Goal: Task Accomplishment & Management: Manage account settings

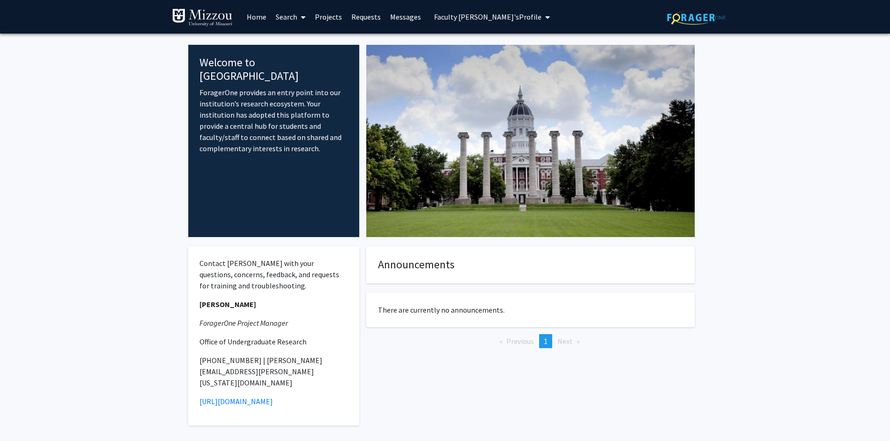
click at [453, 15] on span "Faculty Mentor's Profile" at bounding box center [487, 16] width 107 height 9
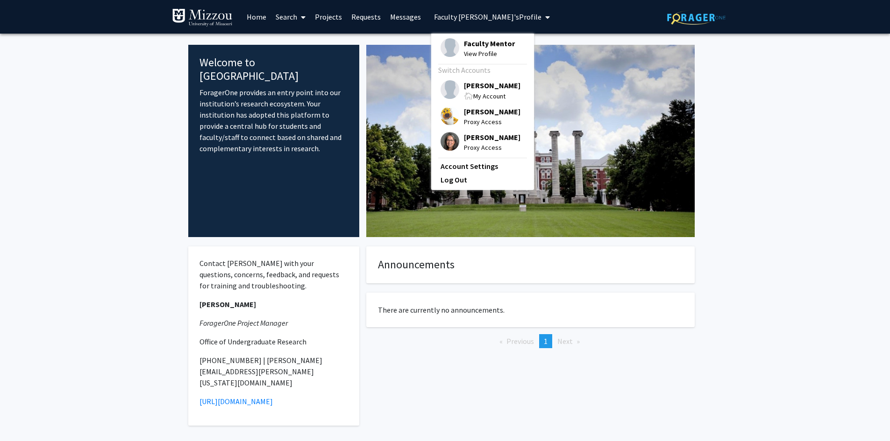
click at [466, 42] on span "Faculty Mentor" at bounding box center [489, 43] width 51 height 10
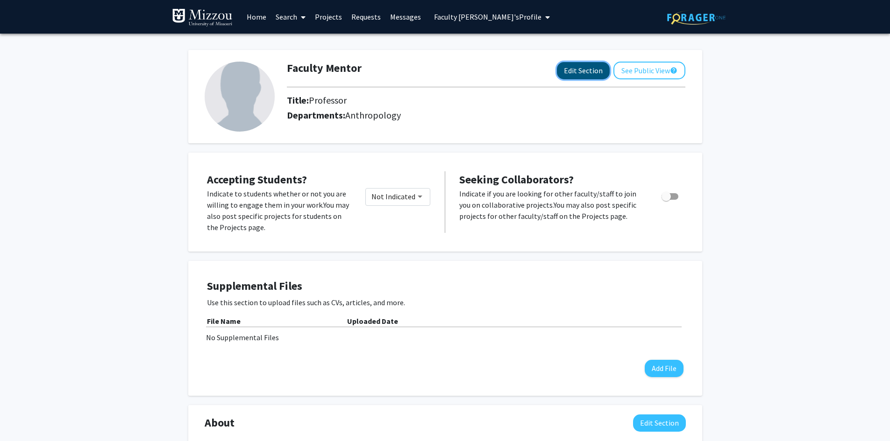
click at [583, 74] on button "Edit Section" at bounding box center [583, 70] width 53 height 17
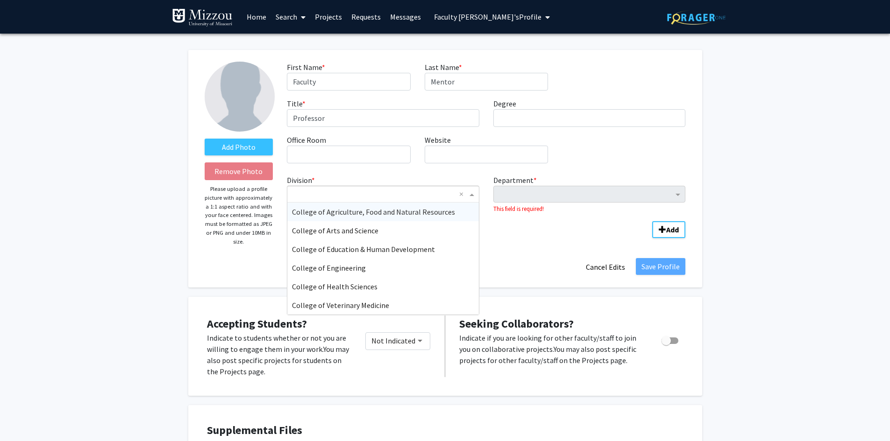
click at [469, 195] on span "Division" at bounding box center [473, 194] width 12 height 11
click at [461, 286] on div "Ext Agriculture & Natural Res" at bounding box center [382, 286] width 191 height 19
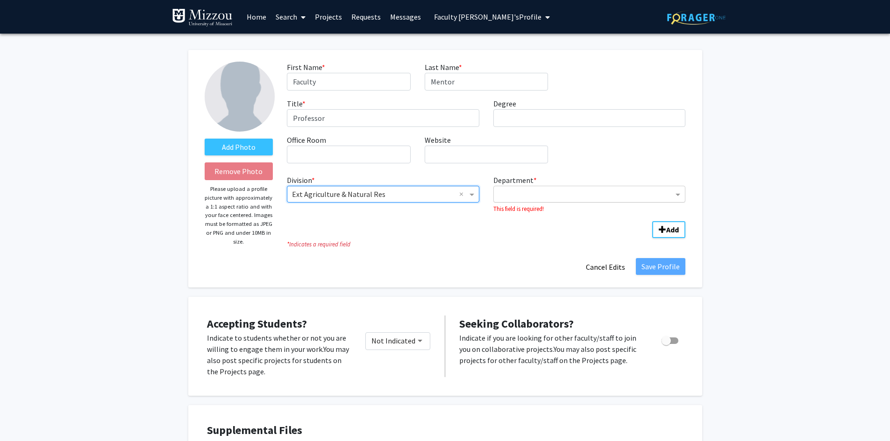
click at [607, 197] on input "Department" at bounding box center [585, 194] width 175 height 11
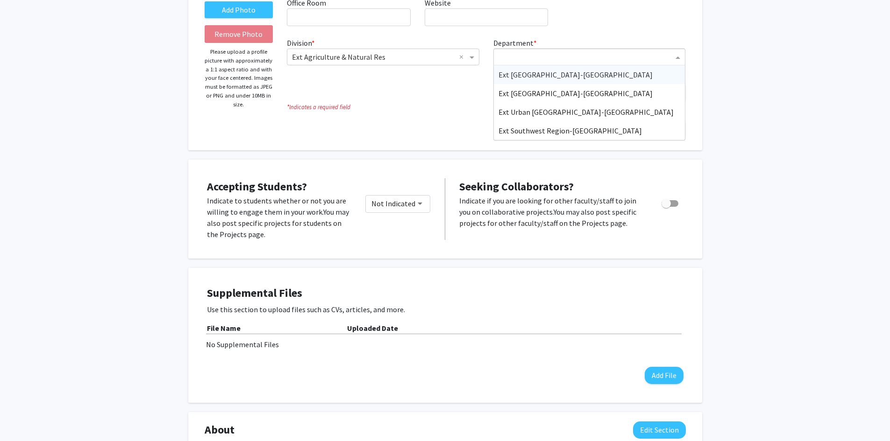
scroll to position [140, 0]
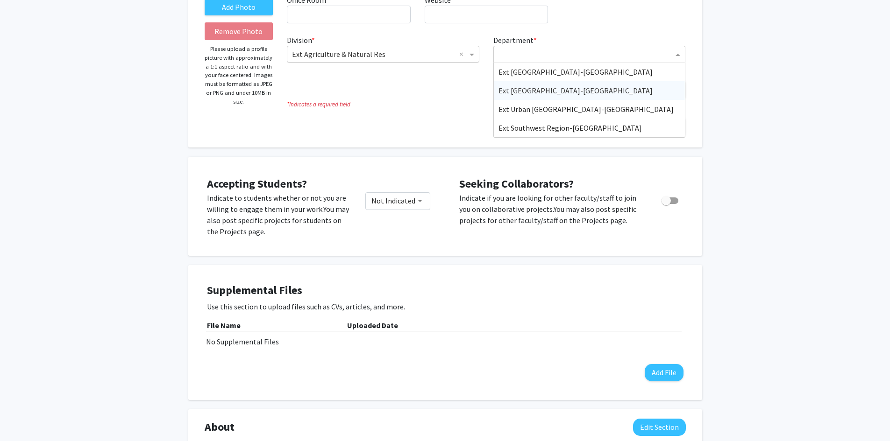
click at [441, 56] on input "Division" at bounding box center [373, 54] width 163 height 11
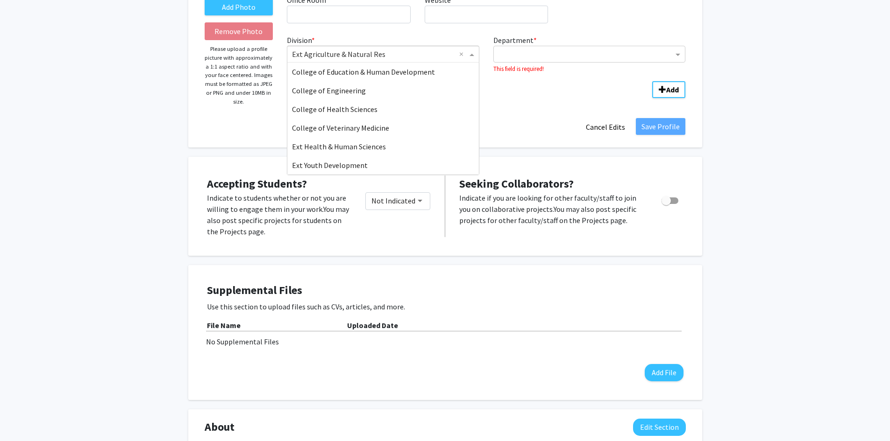
scroll to position [56, 0]
click at [454, 128] on div "Ext Health & Human Sciences" at bounding box center [382, 128] width 191 height 19
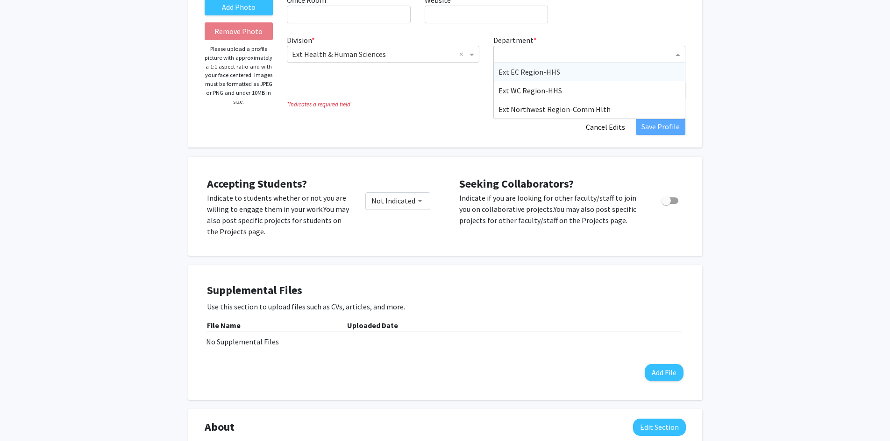
click at [577, 52] on input "Department" at bounding box center [585, 54] width 175 height 11
click at [768, 42] on div "Add Photo Remove Photo Please upload a profile picture with approximately a 1:1…" at bounding box center [445, 355] width 890 height 922
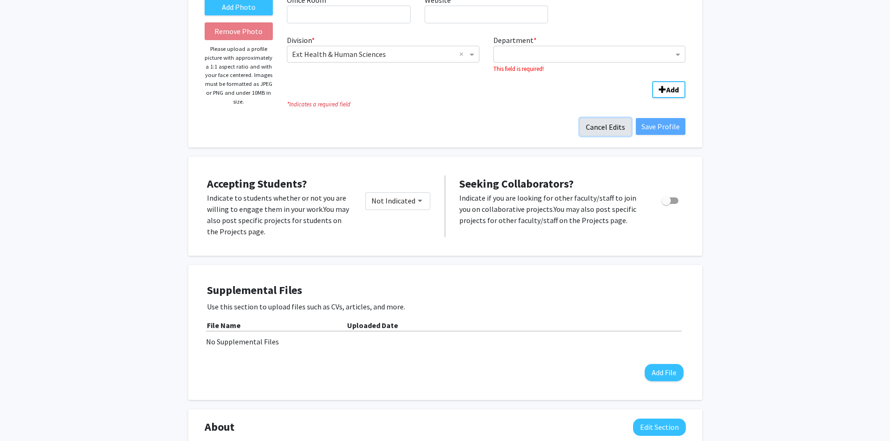
click at [615, 126] on button "Cancel Edits" at bounding box center [605, 127] width 51 height 18
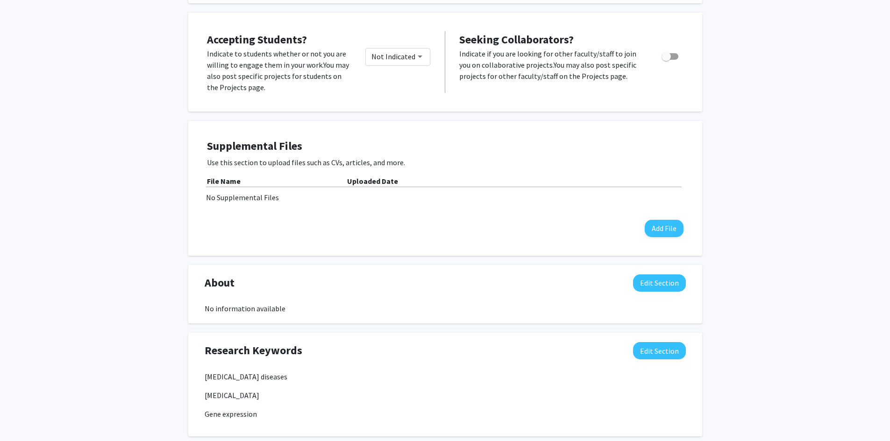
click at [772, 71] on div "Faculty Mentor Edit Section See Public View help Title: Professor Accepting Stu…" at bounding box center [445, 283] width 890 height 778
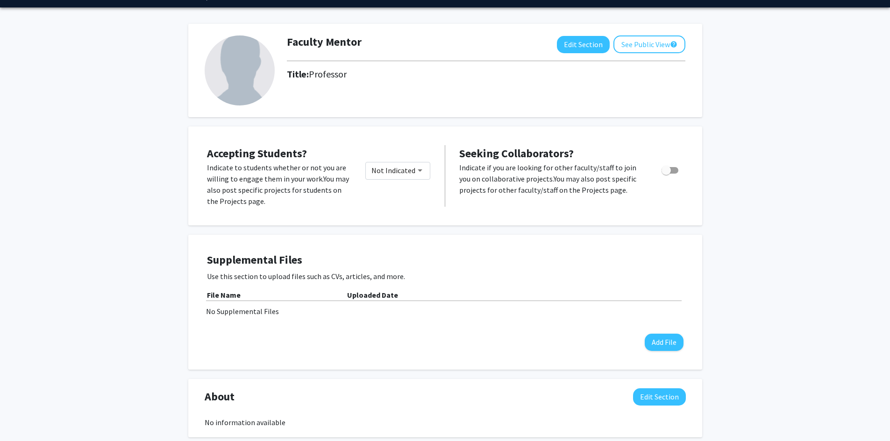
scroll to position [0, 0]
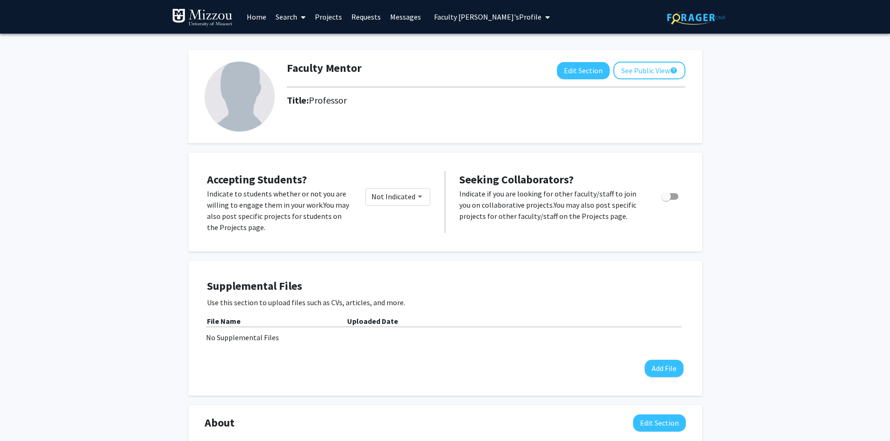
drag, startPoint x: 799, startPoint y: 85, endPoint x: 792, endPoint y: 78, distance: 9.6
click at [799, 85] on div "Faculty Mentor Edit Section See Public View help Title: Professor Accepting Stu…" at bounding box center [445, 423] width 890 height 778
click at [476, 20] on span "Faculty Mentor's Profile" at bounding box center [487, 16] width 107 height 9
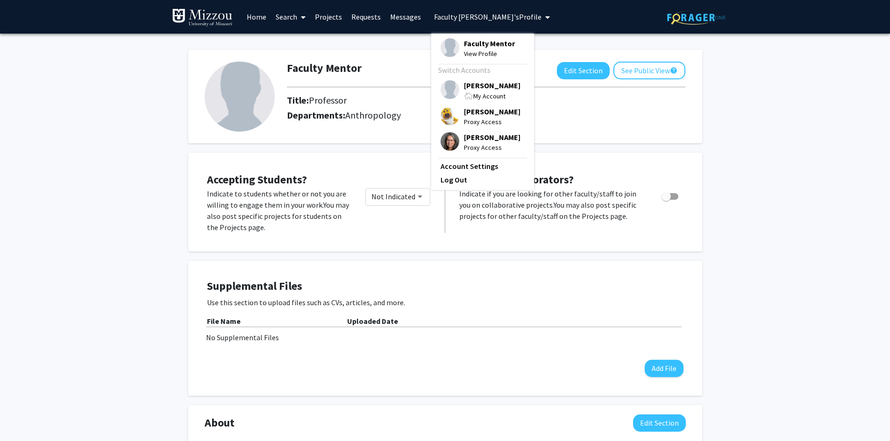
click at [470, 88] on span "Katie Palmer" at bounding box center [492, 85] width 57 height 10
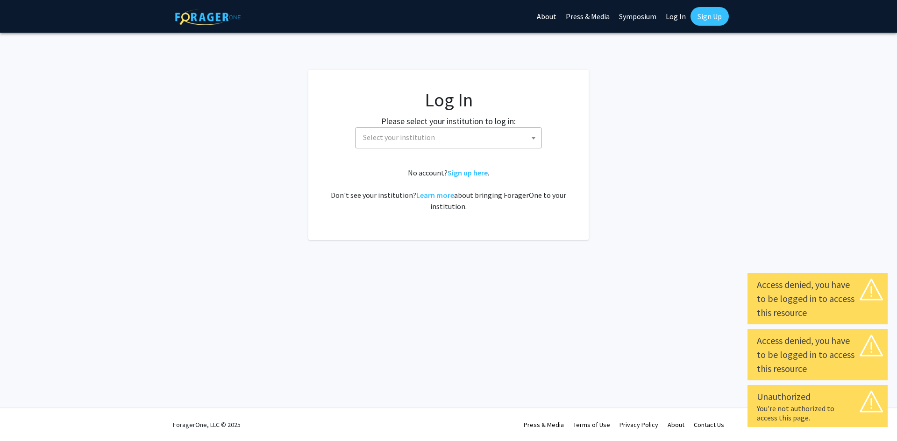
click at [676, 17] on link "Log In" at bounding box center [675, 16] width 29 height 33
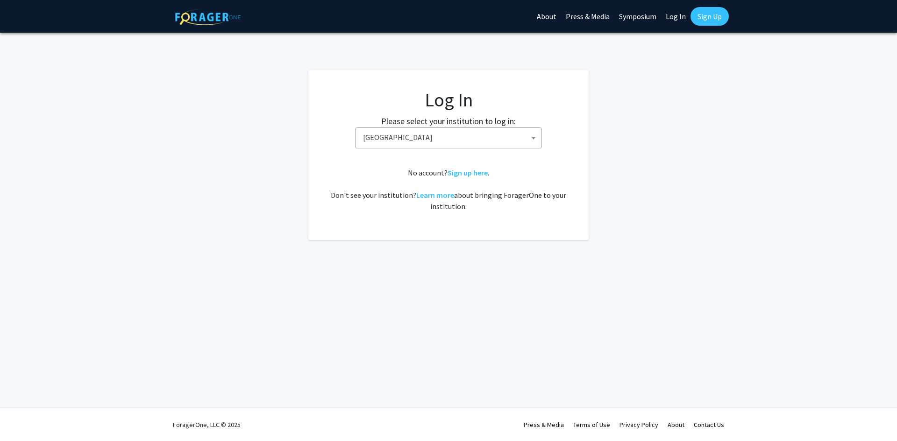
click at [460, 137] on span "Baylor University" at bounding box center [450, 137] width 182 height 19
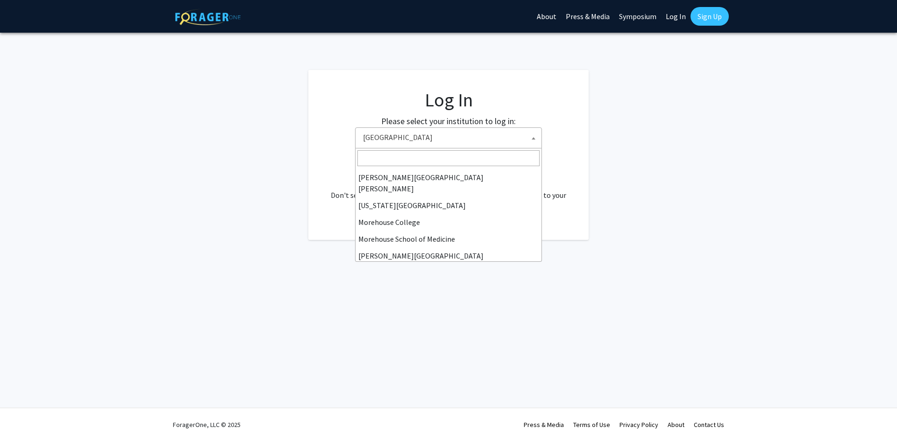
scroll to position [327, 0]
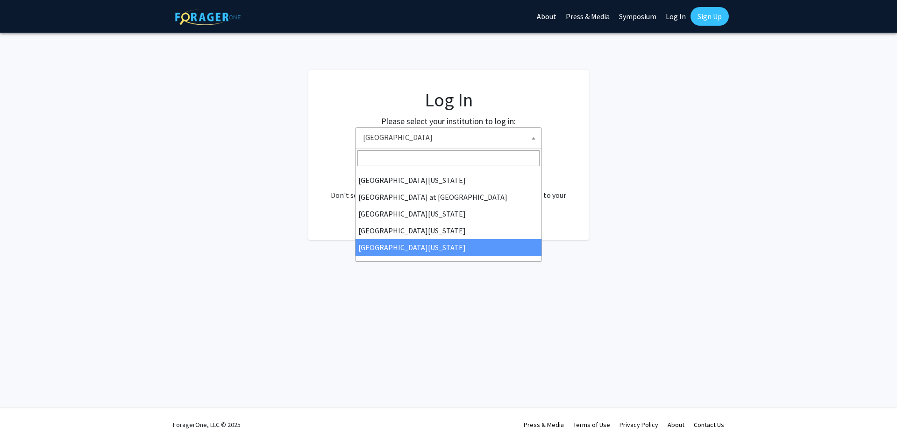
select select "33"
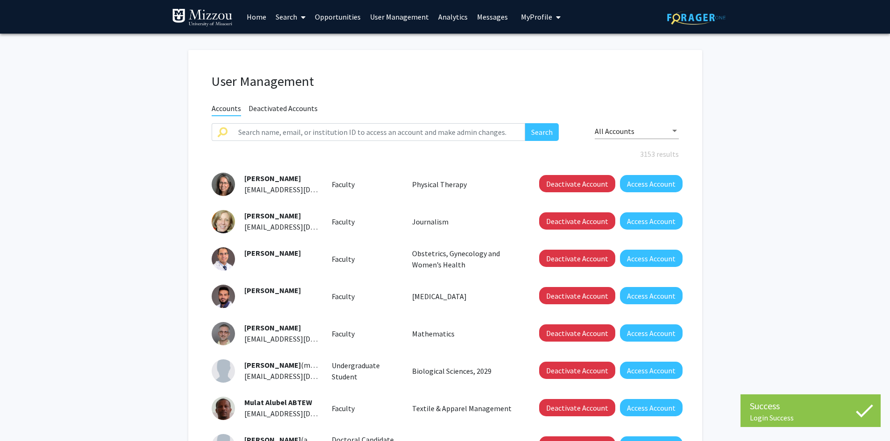
click at [416, 17] on link "User Management" at bounding box center [399, 16] width 68 height 33
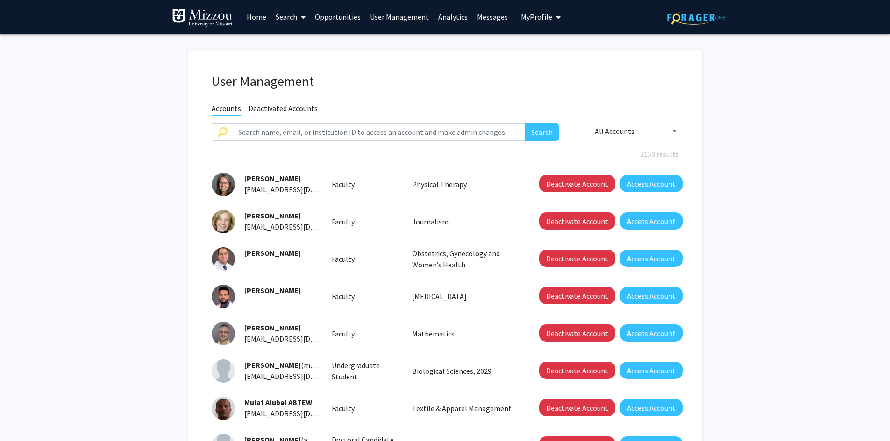
click at [451, 17] on link "Analytics" at bounding box center [452, 16] width 39 height 33
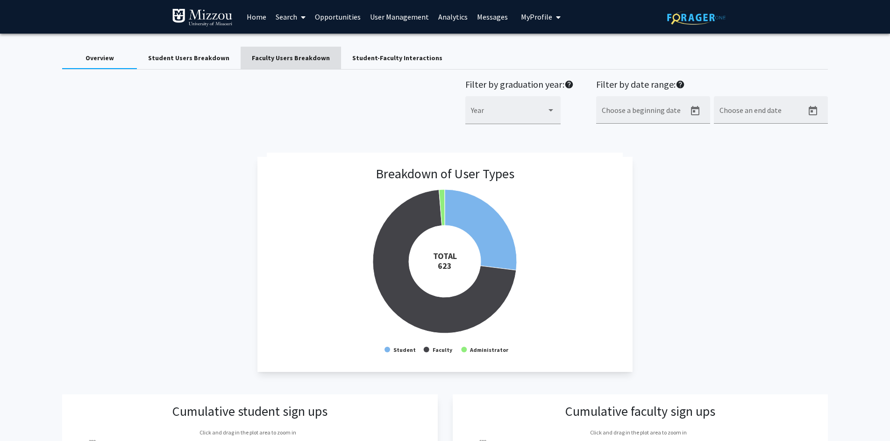
click at [304, 58] on div "Faculty Users Breakdown" at bounding box center [291, 58] width 78 height 10
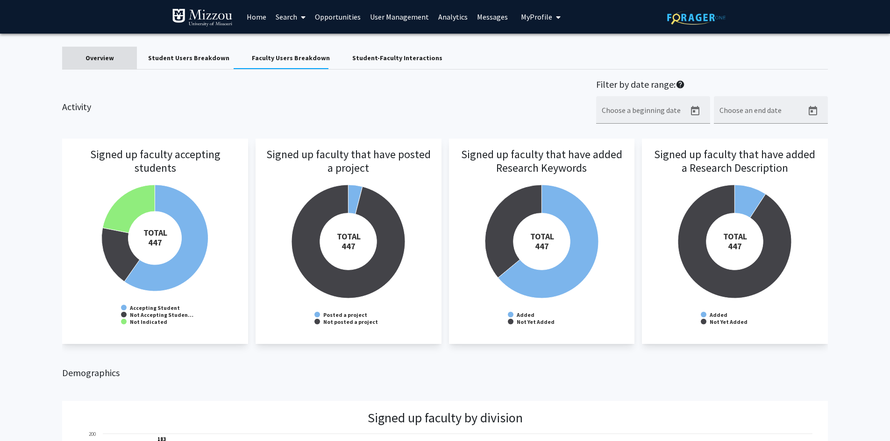
click at [99, 57] on div "Overview" at bounding box center [99, 58] width 28 height 10
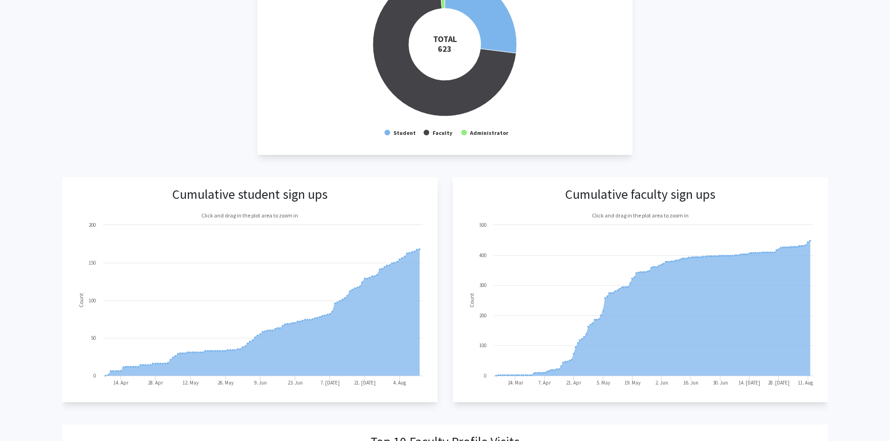
scroll to position [233, 0]
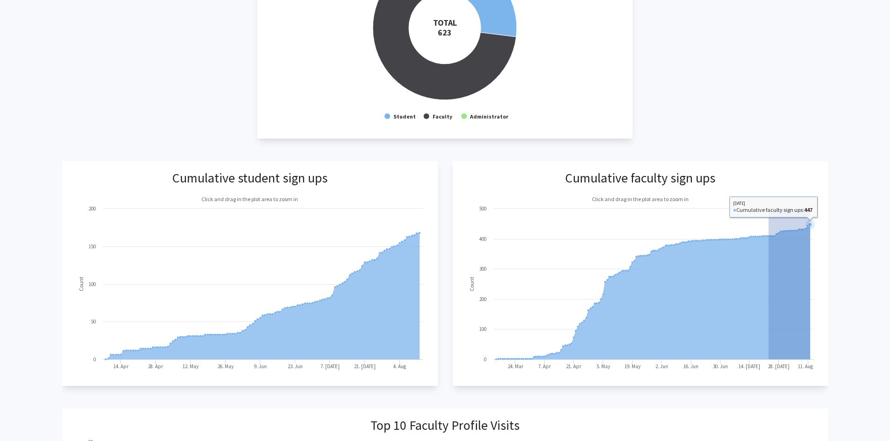
drag, startPoint x: 768, startPoint y: 233, endPoint x: 809, endPoint y: 230, distance: 41.7
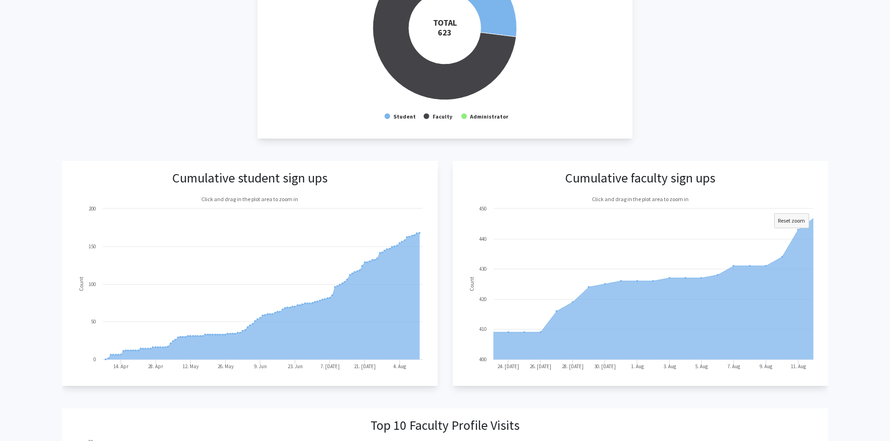
click at [806, 96] on div "Breakdown of User Types Created with Highcharts 9.3.3 TOTAL ​ 623 Student Facul…" at bounding box center [444, 31] width 765 height 216
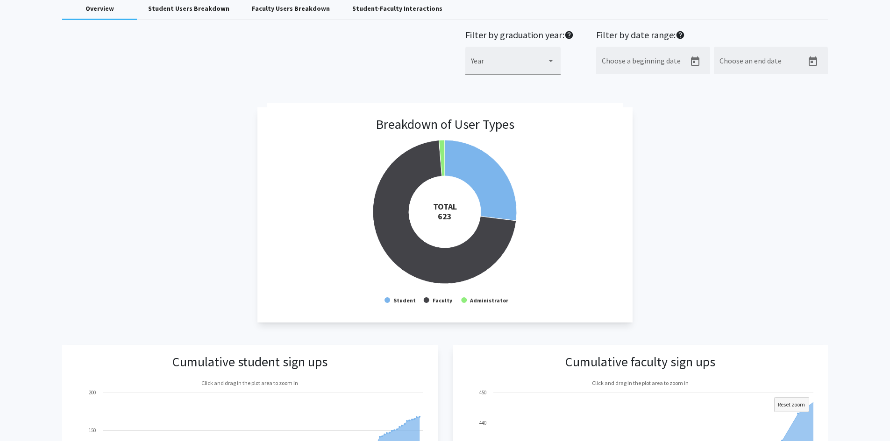
scroll to position [0, 0]
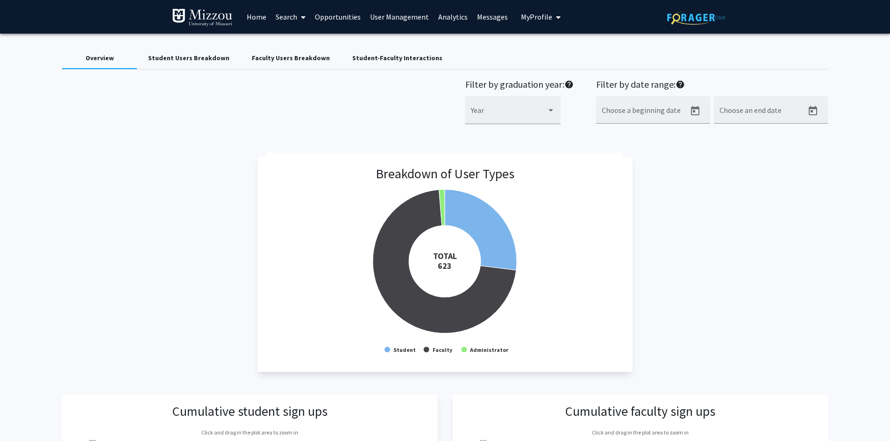
click at [787, 61] on div "Overview Student Users Breakdown Faculty Users Breakdown Student-Faculty Intera…" at bounding box center [444, 58] width 765 height 22
click at [521, 19] on span "My Profile" at bounding box center [536, 16] width 31 height 9
click at [561, 44] on span "[PERSON_NAME]" at bounding box center [579, 43] width 57 height 10
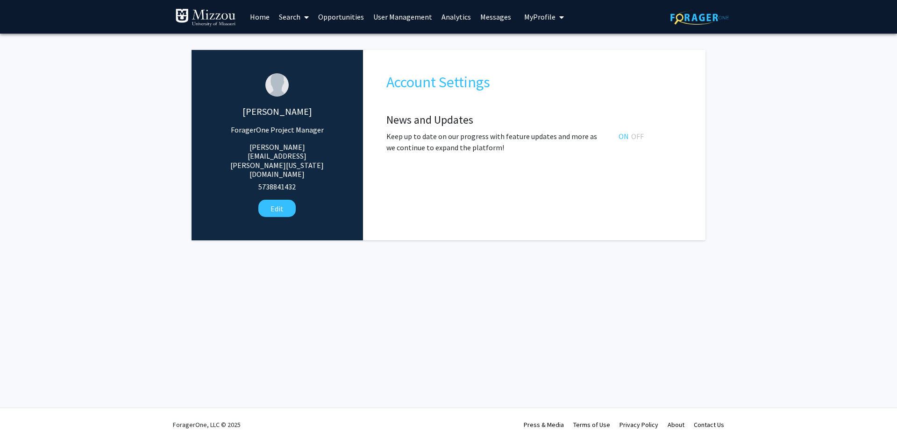
click at [534, 18] on span "My Profile" at bounding box center [539, 16] width 31 height 9
click at [418, 20] on link "User Management" at bounding box center [402, 16] width 68 height 33
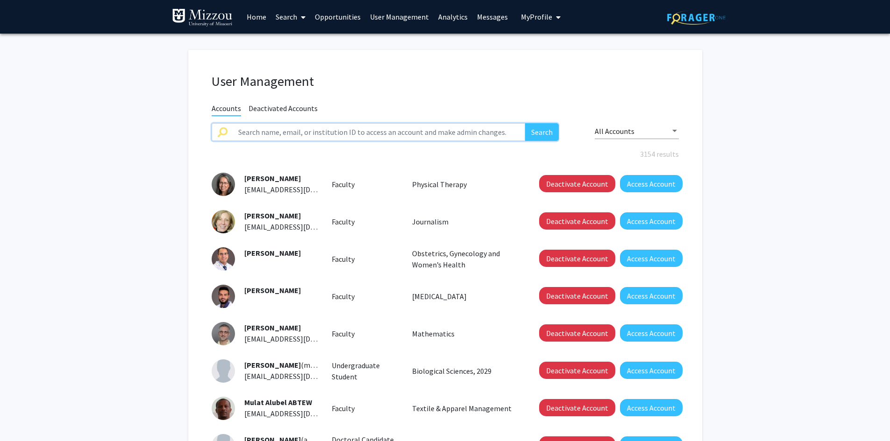
click at [409, 132] on input "text" at bounding box center [379, 132] width 293 height 18
type input "jeremy bloss"
click at [545, 132] on button "Search" at bounding box center [542, 132] width 34 height 18
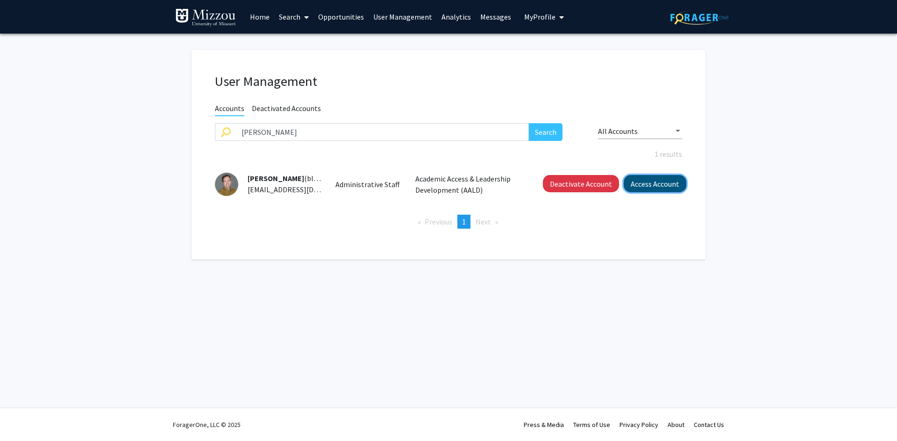
click at [637, 187] on button "Access Account" at bounding box center [654, 183] width 63 height 17
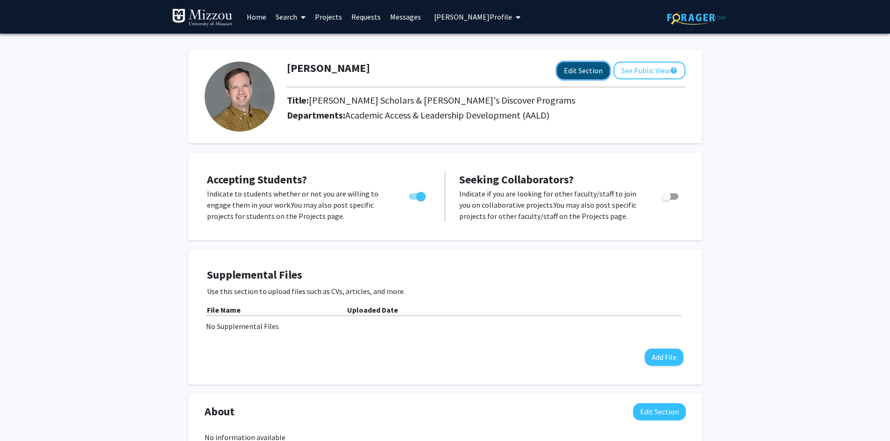
click at [579, 72] on button "Edit Section" at bounding box center [583, 70] width 53 height 17
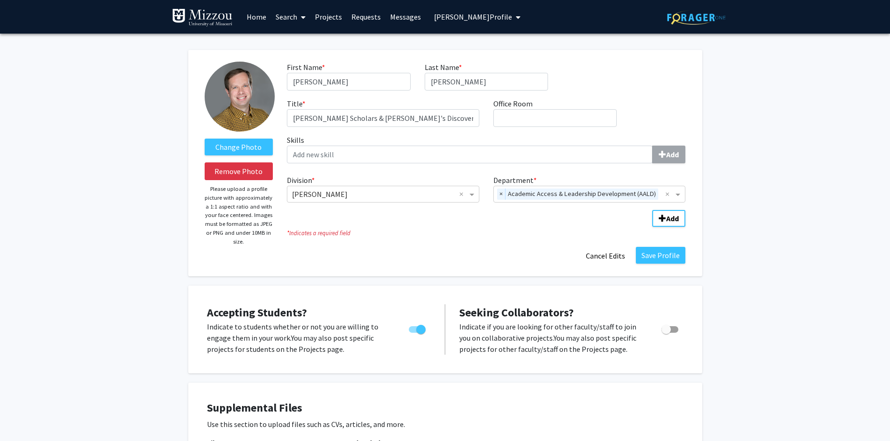
click at [117, 94] on div "Change Photo Remove Photo Please upload a profile picture with approximately a …" at bounding box center [445, 427] width 890 height 786
click at [279, 16] on link "Search" at bounding box center [290, 16] width 39 height 33
click at [89, 146] on div "Change Photo Remove Photo Please upload a profile picture with approximately a …" at bounding box center [445, 427] width 890 height 786
click at [287, 17] on link "Search" at bounding box center [290, 16] width 39 height 33
click at [294, 42] on span "Faculty/Staff" at bounding box center [305, 43] width 69 height 19
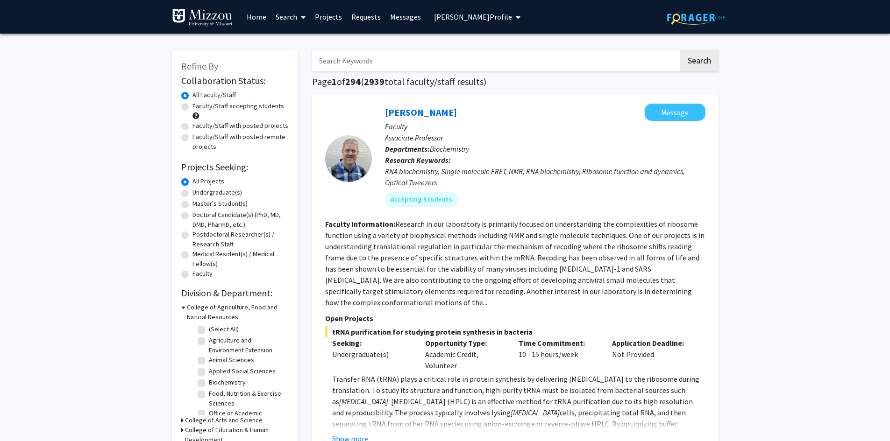
click at [283, 18] on link "Search" at bounding box center [290, 16] width 39 height 33
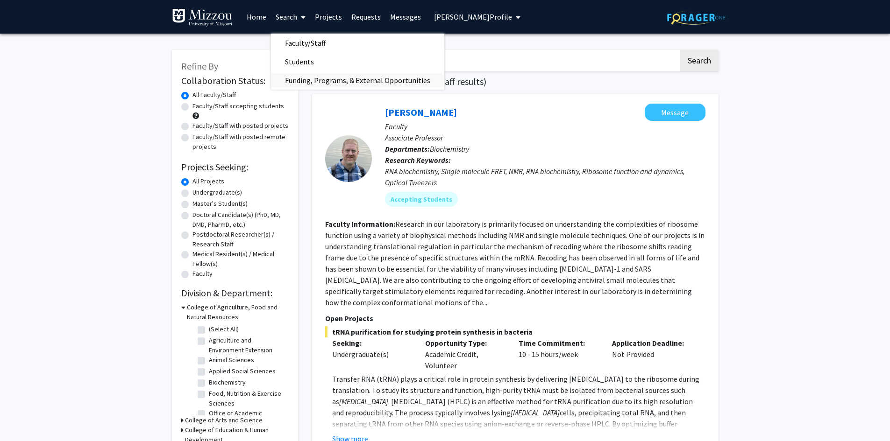
click at [286, 80] on span "Funding, Programs, & External Opportunities" at bounding box center [357, 80] width 173 height 19
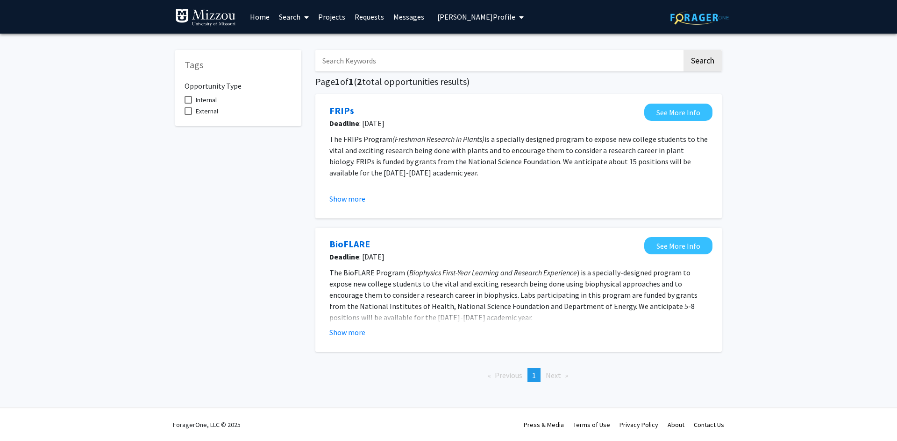
click at [64, 136] on div "Tags Opportunity Type Internal External Search Page 1 of 1 ( 2 total opportunit…" at bounding box center [448, 222] width 897 height 377
click at [332, 19] on link "Projects" at bounding box center [331, 16] width 36 height 33
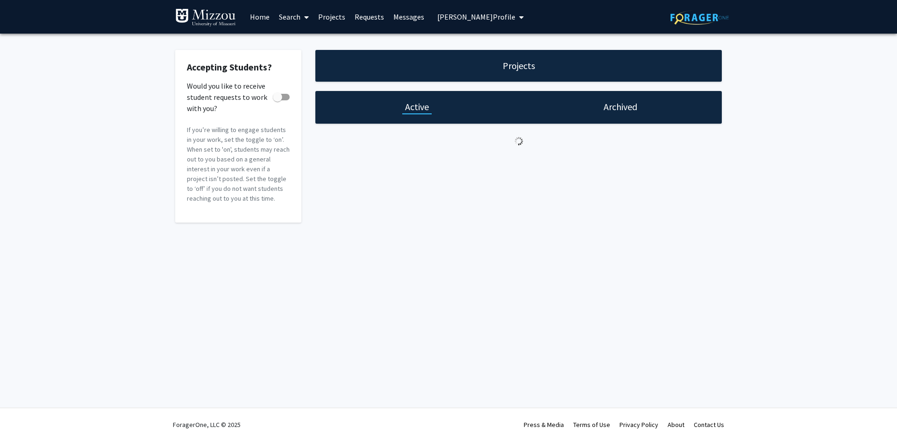
checkbox input "true"
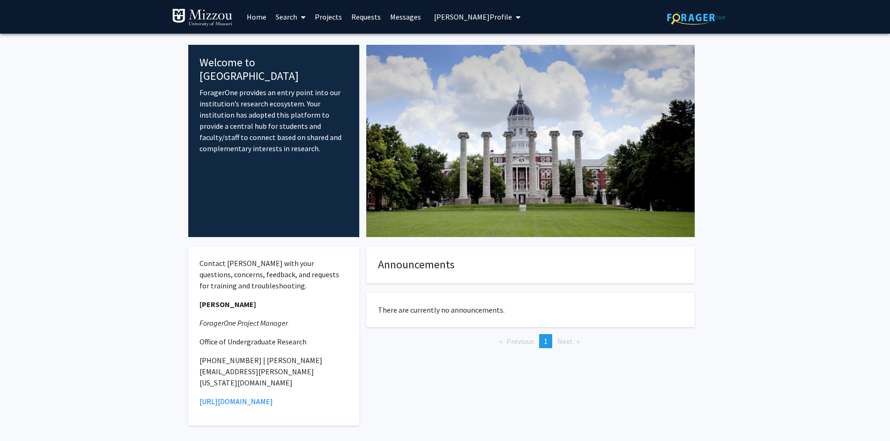
click at [474, 18] on span "[PERSON_NAME] Profile" at bounding box center [473, 16] width 78 height 9
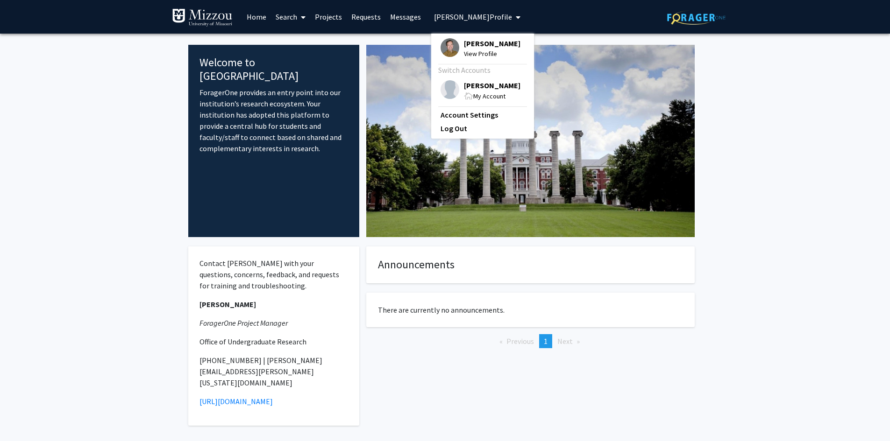
click at [478, 86] on span "[PERSON_NAME]" at bounding box center [492, 85] width 57 height 10
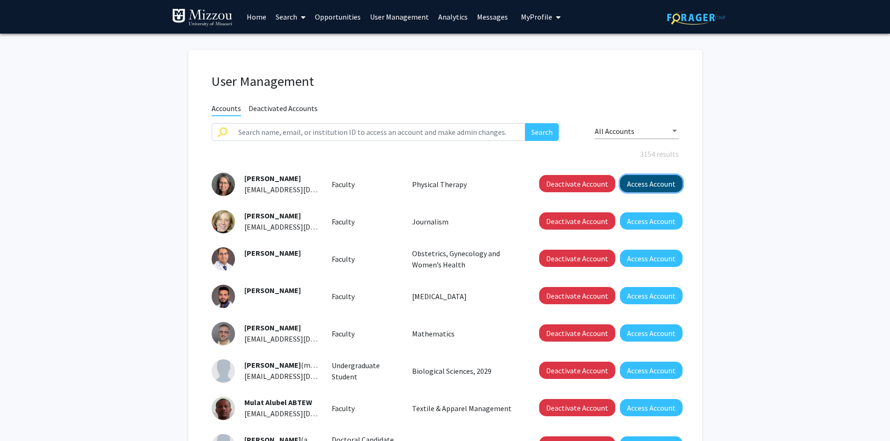
click at [641, 184] on button "Access Account" at bounding box center [651, 183] width 63 height 17
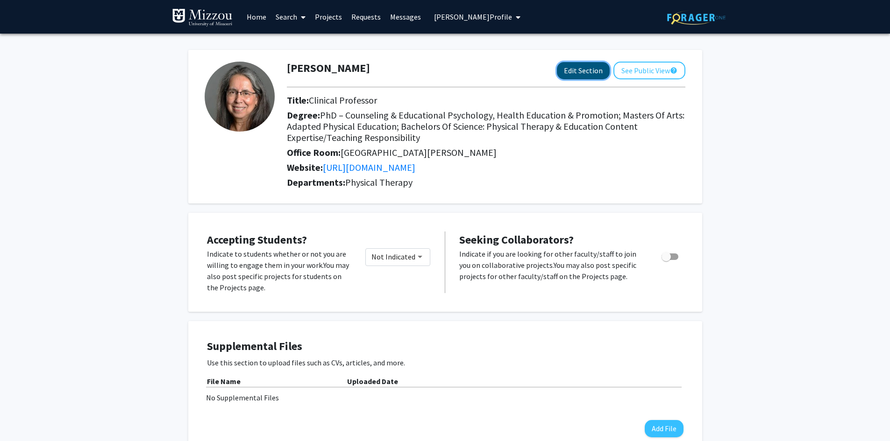
click at [570, 70] on button "Edit Section" at bounding box center [583, 70] width 53 height 17
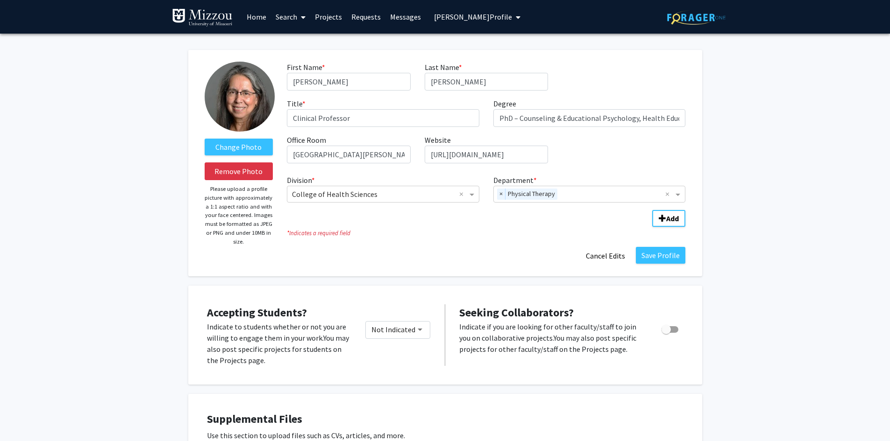
click at [290, 19] on link "Search" at bounding box center [290, 16] width 39 height 33
click at [295, 44] on span "Faculty/Staff" at bounding box center [305, 43] width 69 height 19
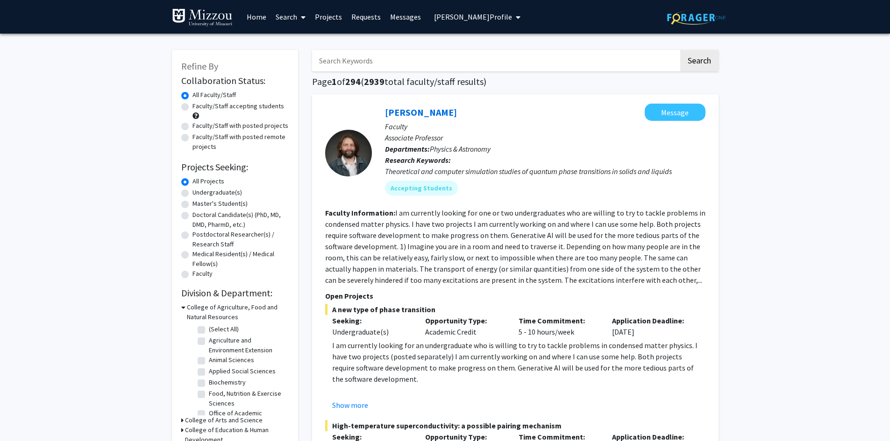
click at [286, 18] on link "Search" at bounding box center [290, 16] width 39 height 33
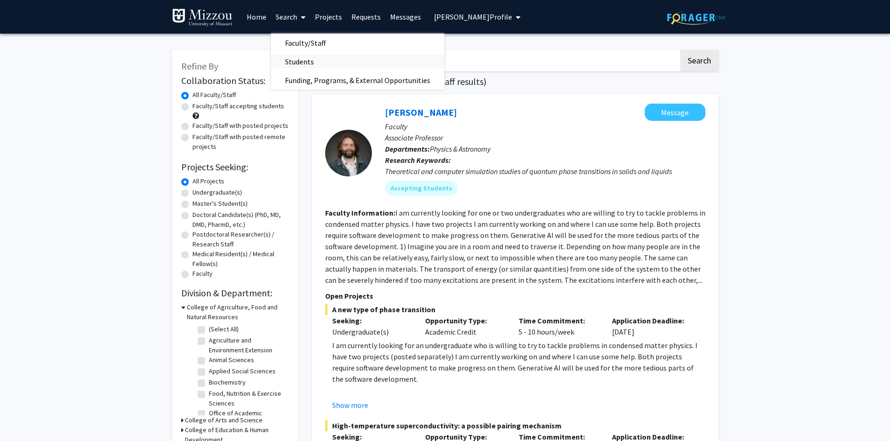
click at [292, 64] on span "Students" at bounding box center [299, 61] width 57 height 19
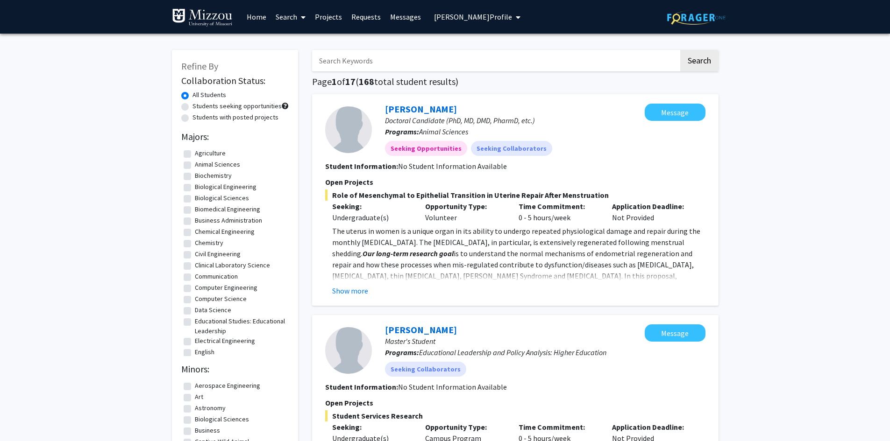
click at [439, 18] on span "Carmen Abbott's Profile" at bounding box center [473, 16] width 78 height 9
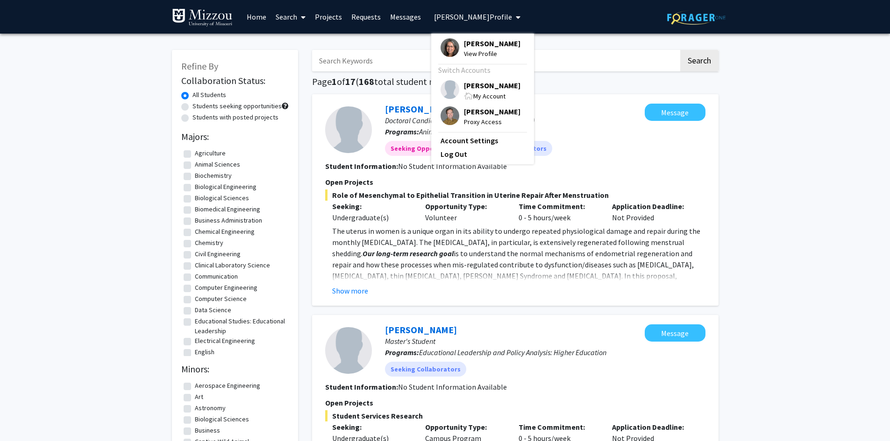
click at [467, 85] on span "[PERSON_NAME]" at bounding box center [492, 85] width 57 height 10
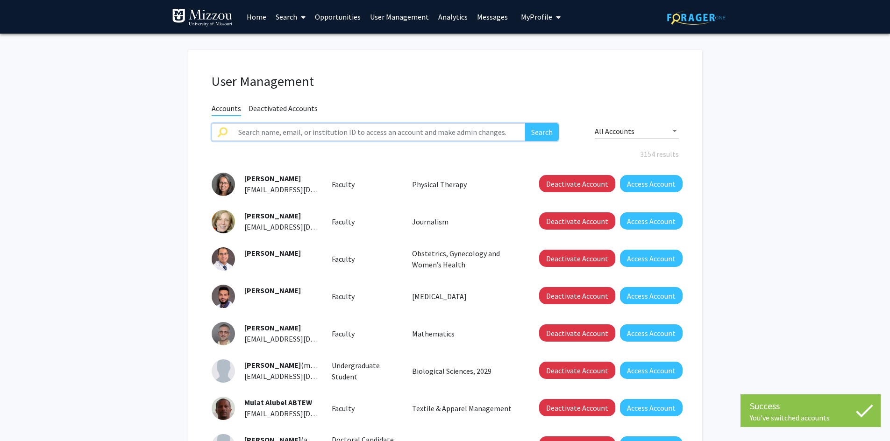
click at [449, 134] on input "text" at bounding box center [379, 132] width 293 height 18
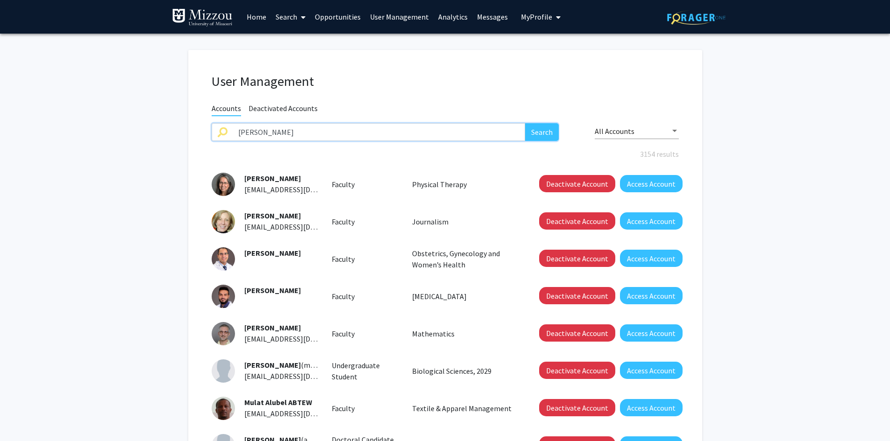
click at [525, 123] on button "Search" at bounding box center [542, 132] width 34 height 18
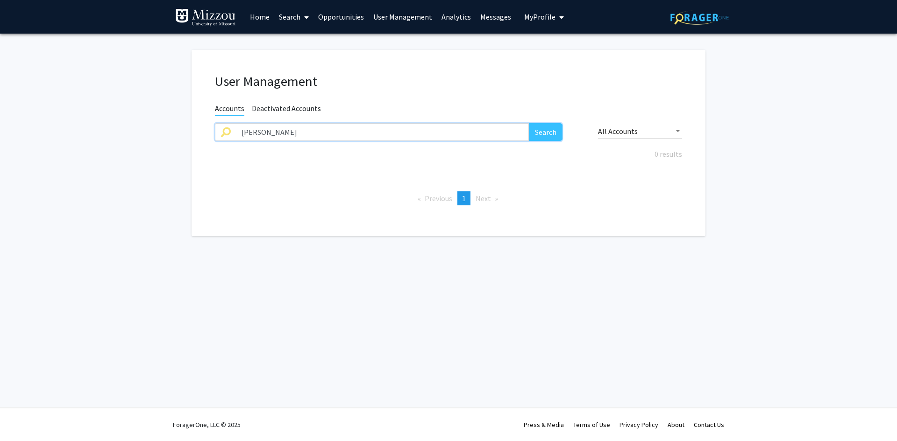
click at [448, 134] on input "jim spain" at bounding box center [382, 132] width 293 height 18
click at [529, 123] on button "Search" at bounding box center [546, 132] width 34 height 18
click at [543, 132] on button "Search" at bounding box center [546, 132] width 34 height 18
click at [526, 93] on div "User Management" at bounding box center [448, 83] width 481 height 20
click at [439, 130] on input "jimmy spain" at bounding box center [382, 132] width 293 height 18
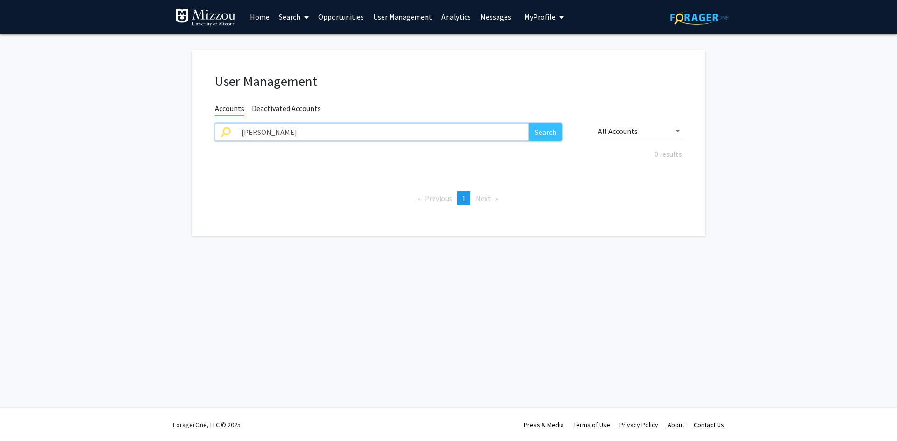
click at [439, 130] on input "jimmy spain" at bounding box center [382, 132] width 293 height 18
type input "spain"
click at [529, 123] on button "Search" at bounding box center [546, 132] width 34 height 18
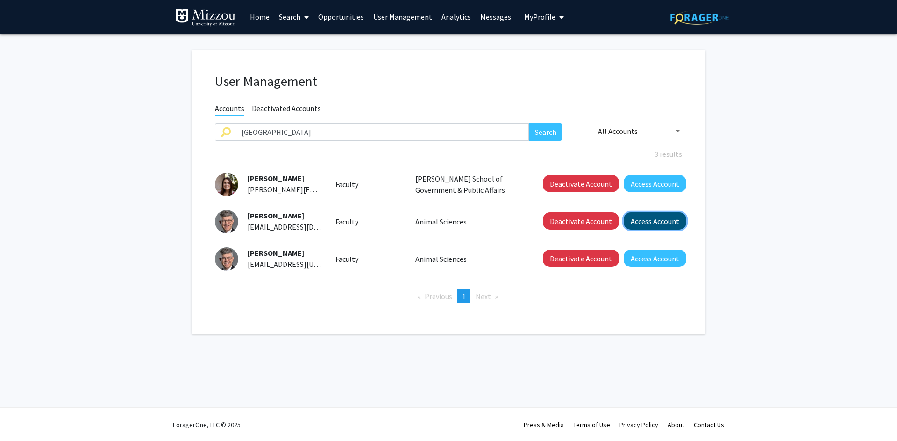
click at [648, 221] on button "Access Account" at bounding box center [654, 220] width 63 height 17
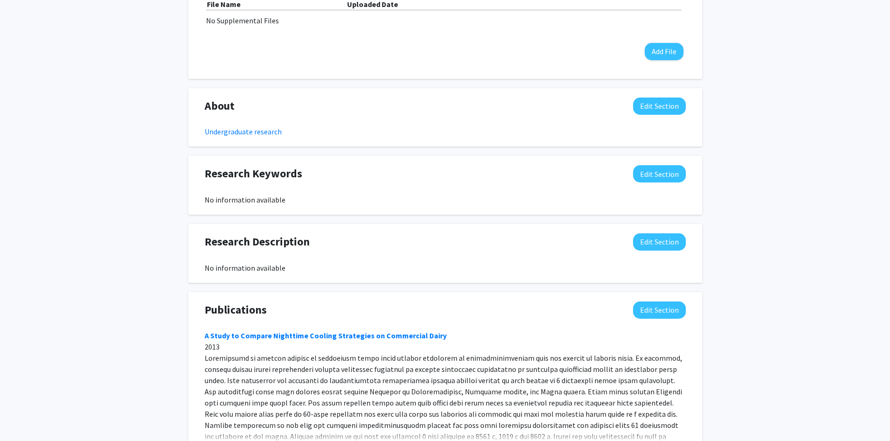
scroll to position [327, 0]
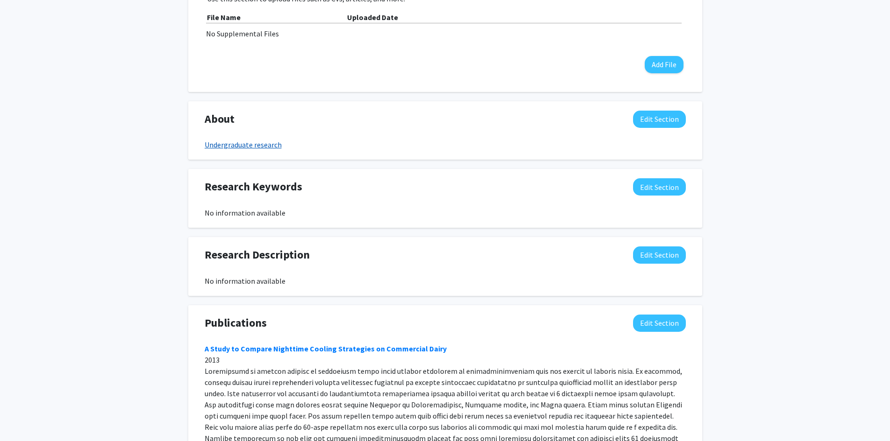
click at [263, 147] on link "Undergraduate research" at bounding box center [243, 144] width 77 height 9
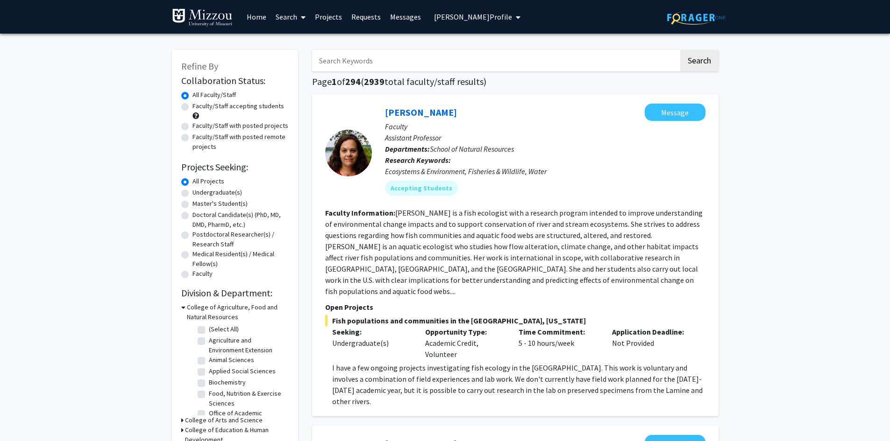
click at [466, 18] on span "[PERSON_NAME] Profile" at bounding box center [473, 16] width 78 height 9
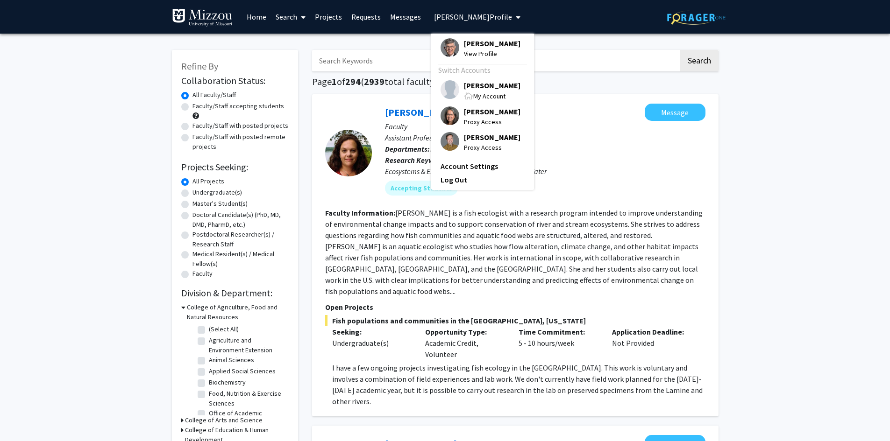
click at [481, 87] on span "[PERSON_NAME]" at bounding box center [492, 85] width 57 height 10
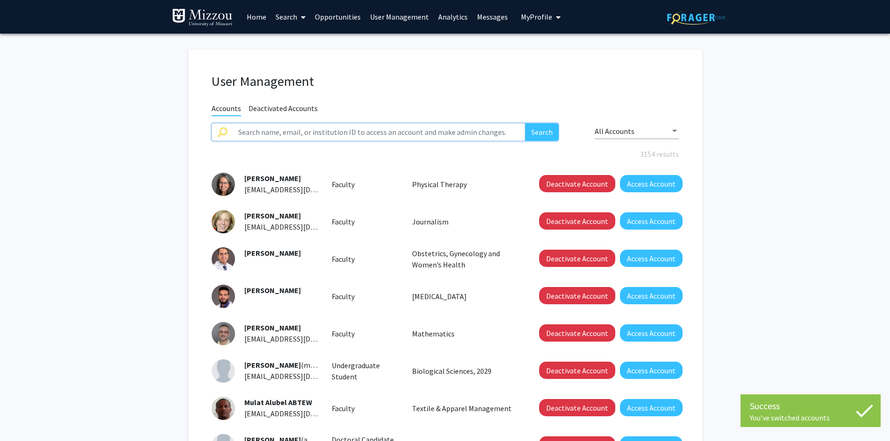
click at [471, 128] on input "text" at bounding box center [379, 132] width 293 height 18
type input "[PERSON_NAME]"
click at [525, 123] on button "Search" at bounding box center [542, 132] width 34 height 18
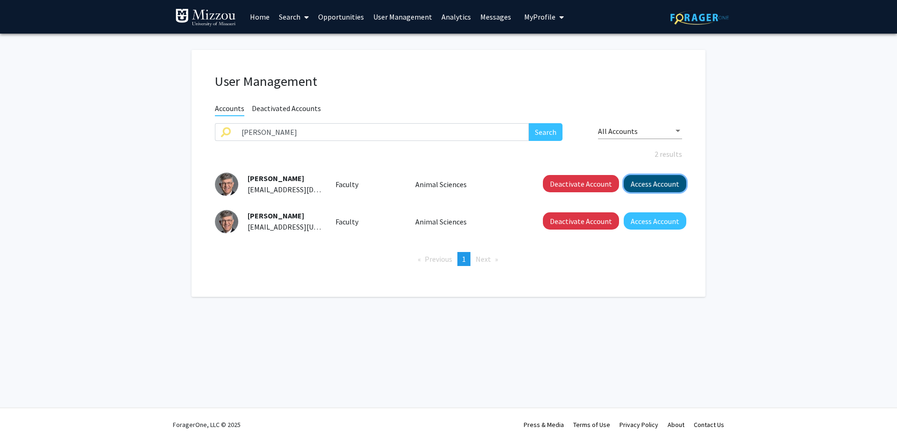
click at [634, 183] on button "Access Account" at bounding box center [654, 183] width 63 height 17
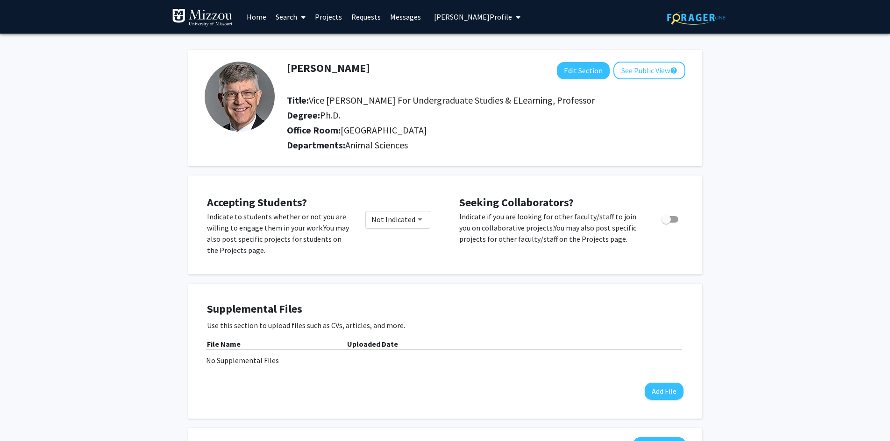
click at [479, 17] on span "James Spain's Profile" at bounding box center [473, 16] width 78 height 9
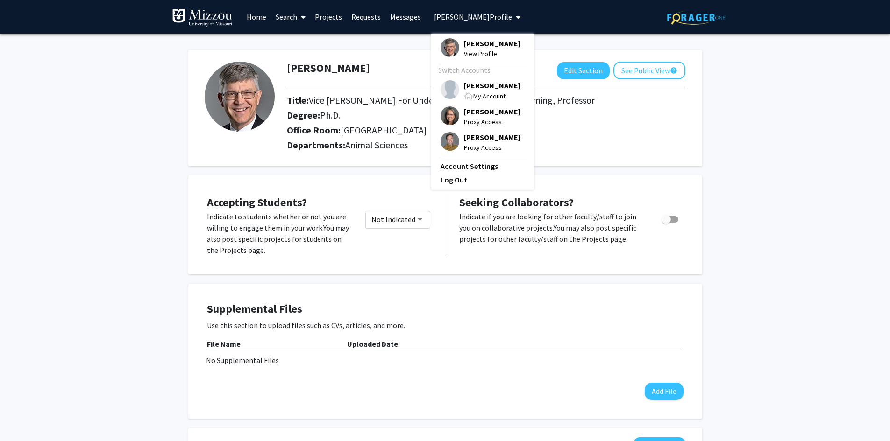
click at [471, 86] on span "[PERSON_NAME]" at bounding box center [492, 85] width 57 height 10
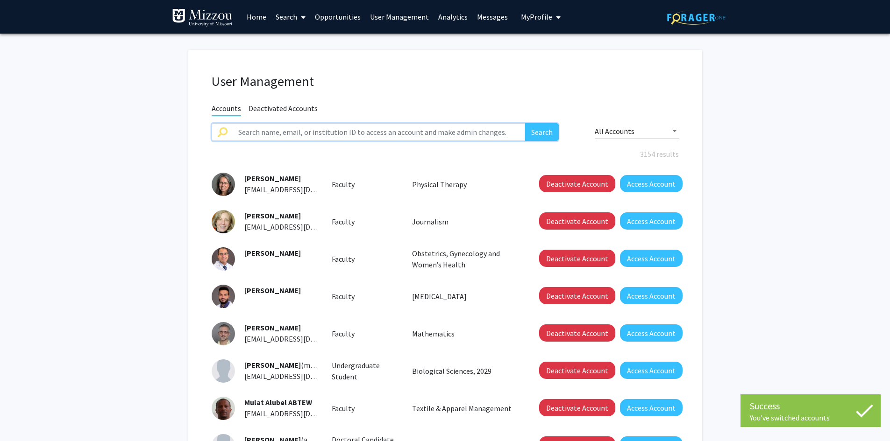
click at [458, 130] on input "text" at bounding box center [379, 132] width 293 height 18
type input "spain"
click at [525, 123] on button "Search" at bounding box center [542, 132] width 34 height 18
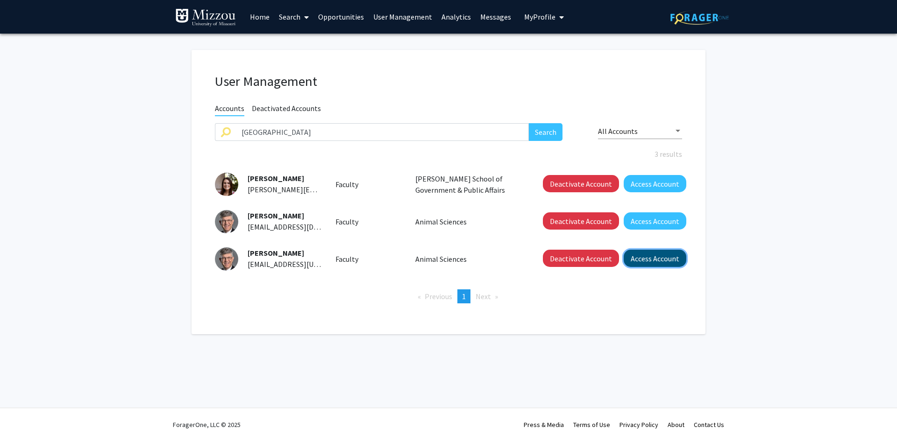
click at [639, 262] on button "Access Account" at bounding box center [654, 258] width 63 height 17
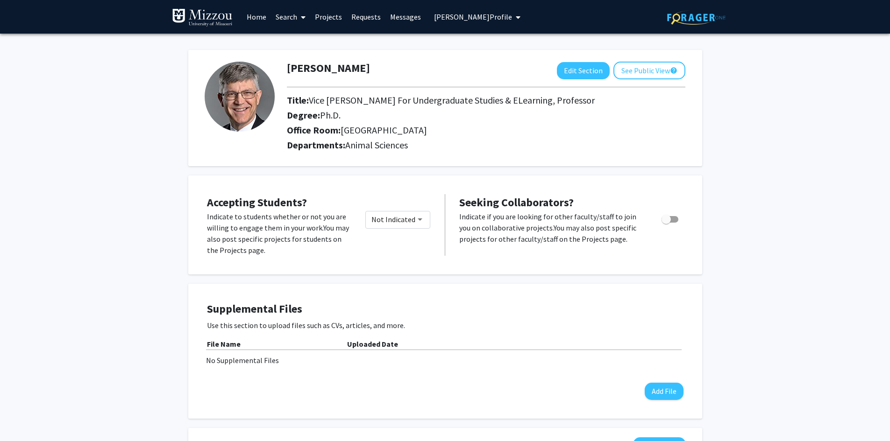
click at [453, 18] on span "James Spain's Profile" at bounding box center [473, 16] width 78 height 9
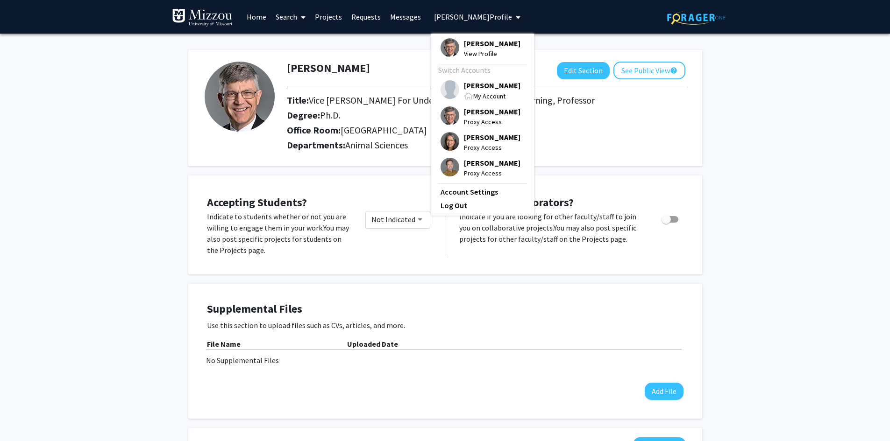
click at [467, 87] on span "[PERSON_NAME]" at bounding box center [492, 85] width 57 height 10
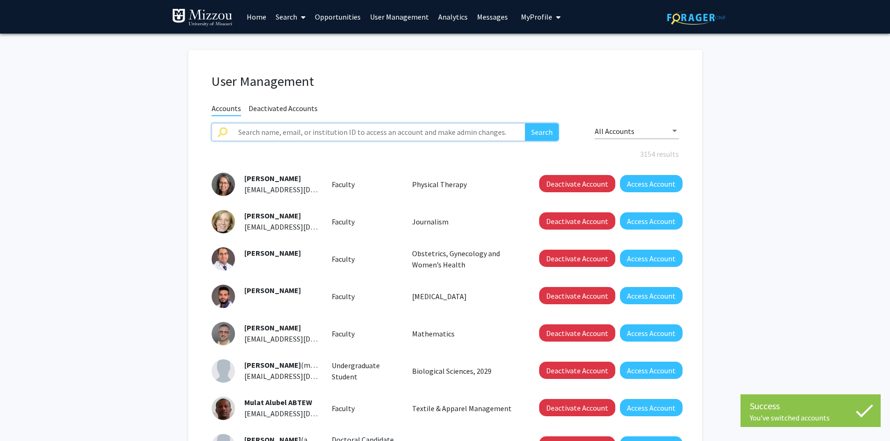
click at [453, 135] on input "text" at bounding box center [379, 132] width 293 height 18
type input "spain"
click at [525, 123] on button "Search" at bounding box center [542, 132] width 34 height 18
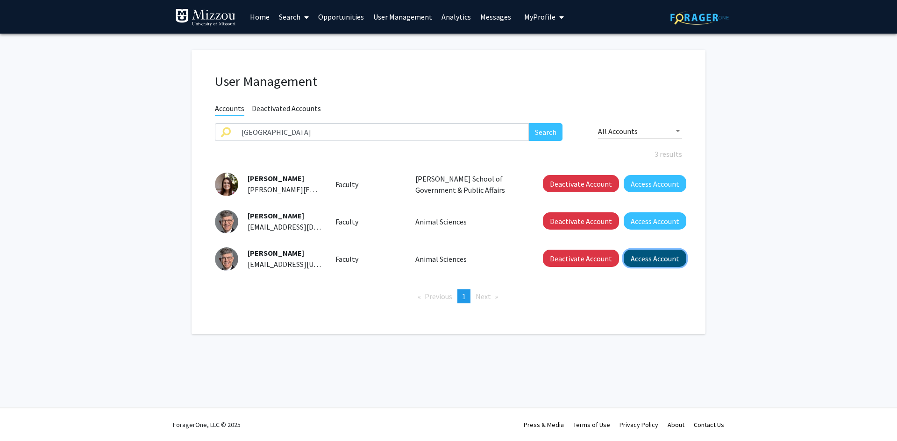
click at [639, 262] on button "Access Account" at bounding box center [654, 258] width 63 height 17
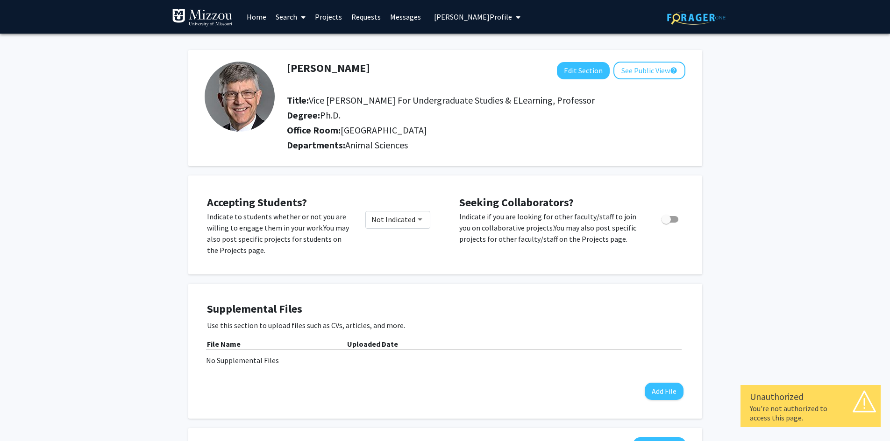
click at [438, 20] on span "James Spain's Profile" at bounding box center [473, 16] width 78 height 9
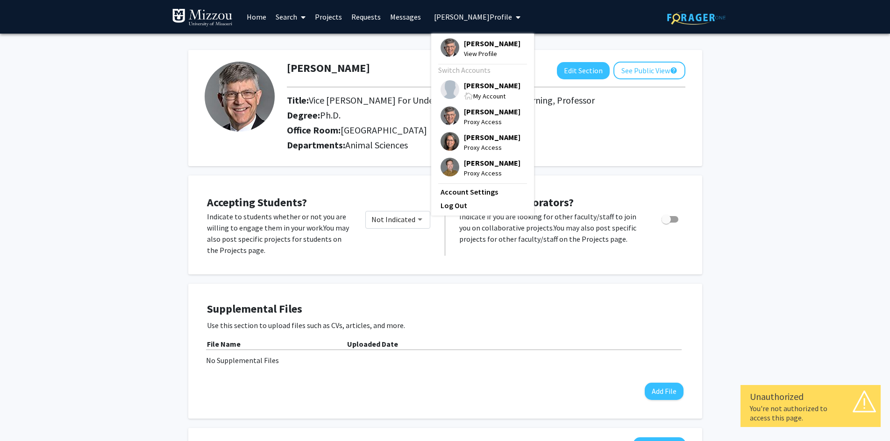
click at [487, 85] on span "[PERSON_NAME]" at bounding box center [492, 85] width 57 height 10
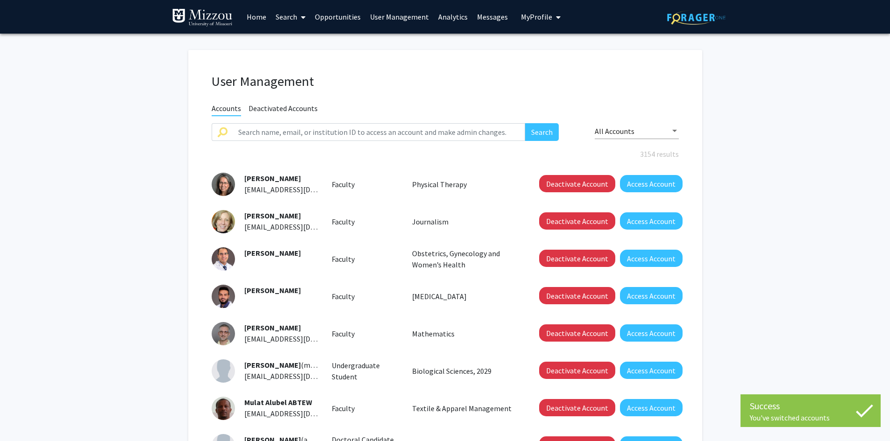
scroll to position [47, 0]
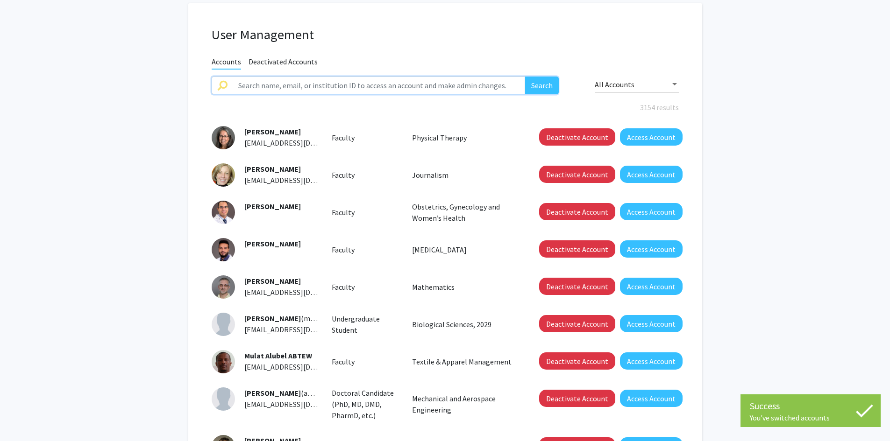
click at [472, 86] on input "text" at bounding box center [379, 86] width 293 height 18
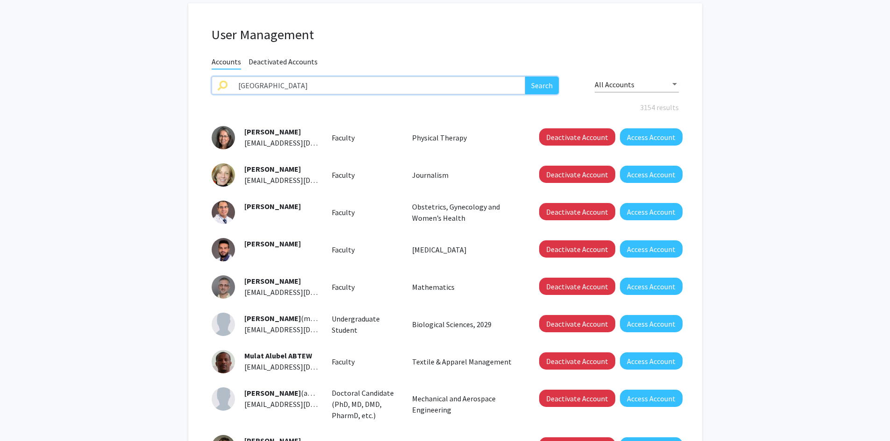
type input "spain"
click at [544, 86] on button "Search" at bounding box center [542, 86] width 34 height 18
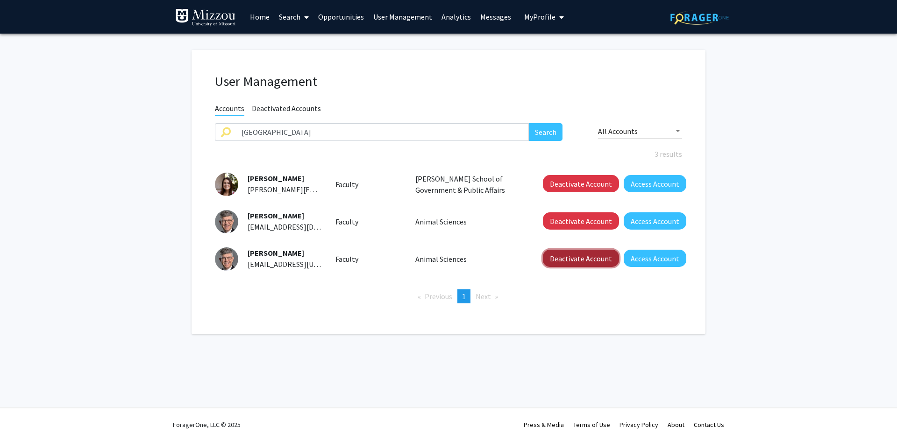
click at [587, 262] on button "Deactivate Account" at bounding box center [581, 258] width 76 height 17
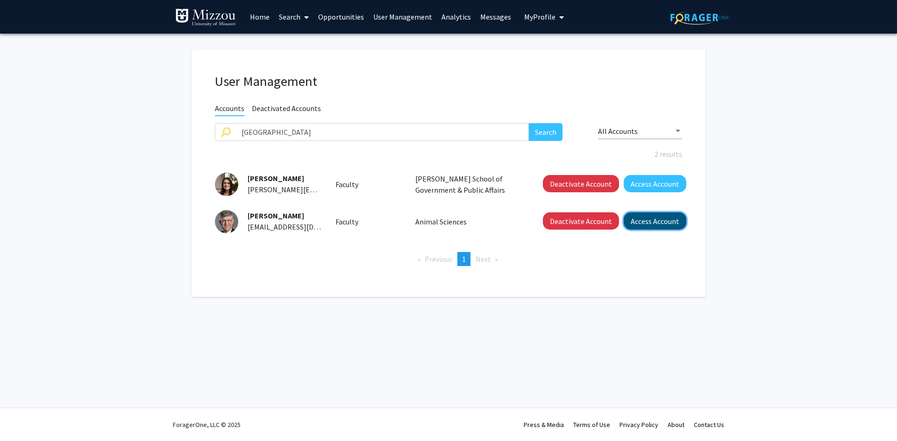
click at [665, 223] on button "Access Account" at bounding box center [654, 220] width 63 height 17
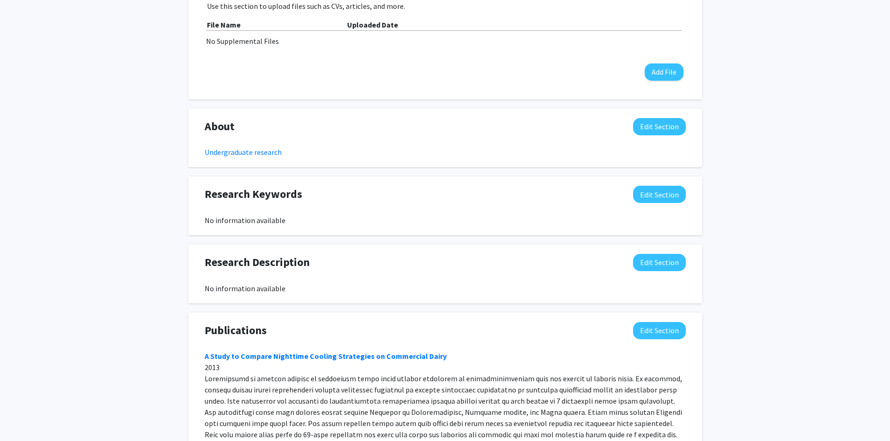
scroll to position [305, 0]
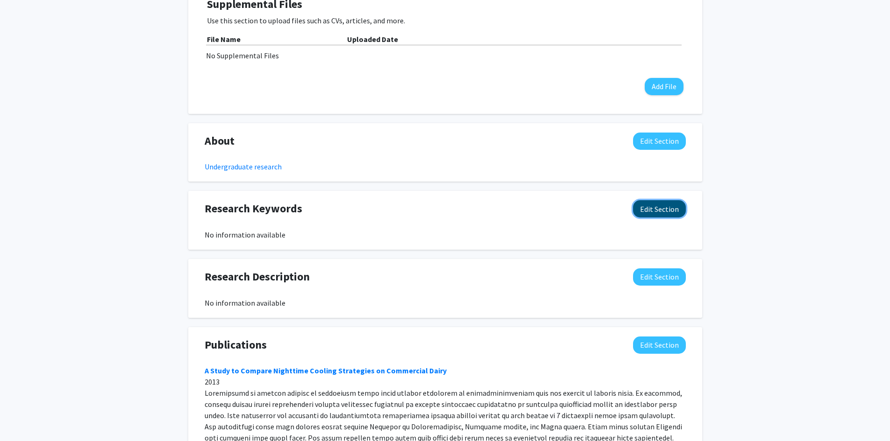
click at [652, 209] on button "Edit Section" at bounding box center [659, 208] width 53 height 17
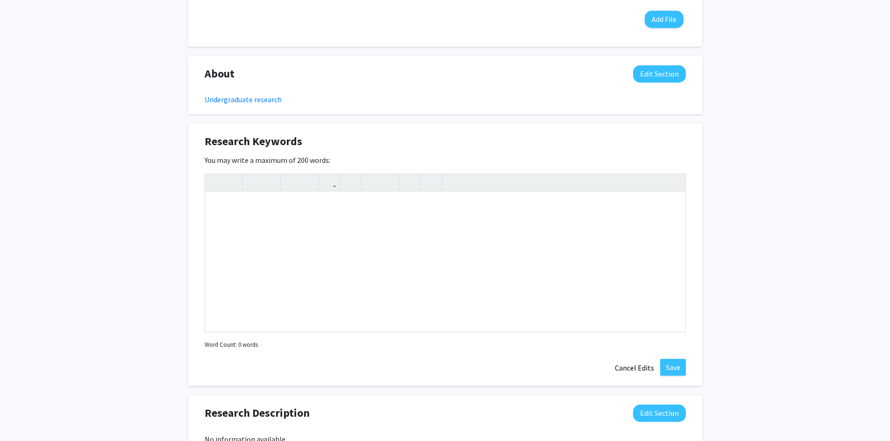
scroll to position [398, 0]
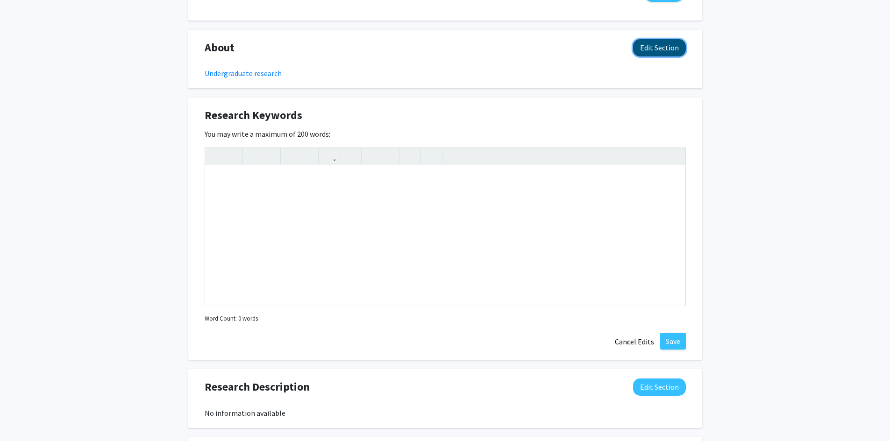
click at [644, 51] on button "Edit Section" at bounding box center [659, 47] width 53 height 17
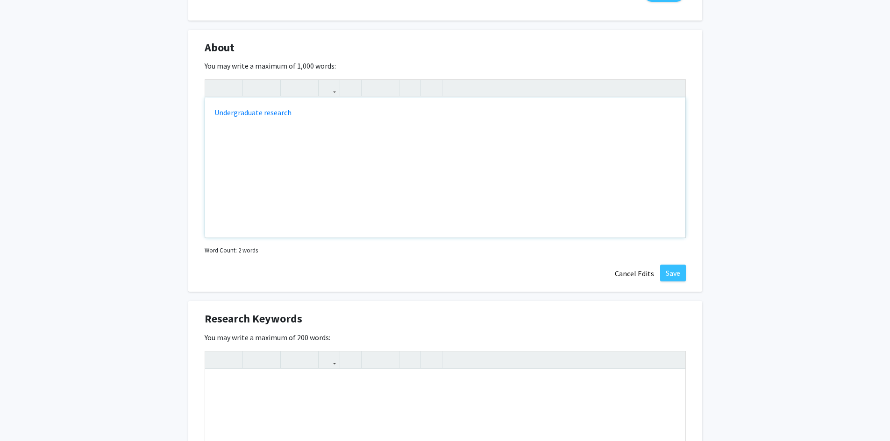
drag, startPoint x: 285, startPoint y: 113, endPoint x: 472, endPoint y: 133, distance: 188.3
click at [472, 133] on div "Undergraduate research" at bounding box center [445, 168] width 480 height 140
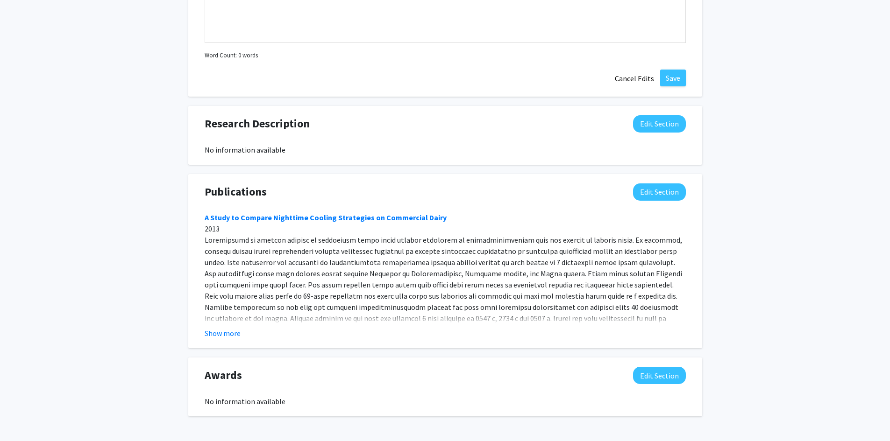
scroll to position [899, 0]
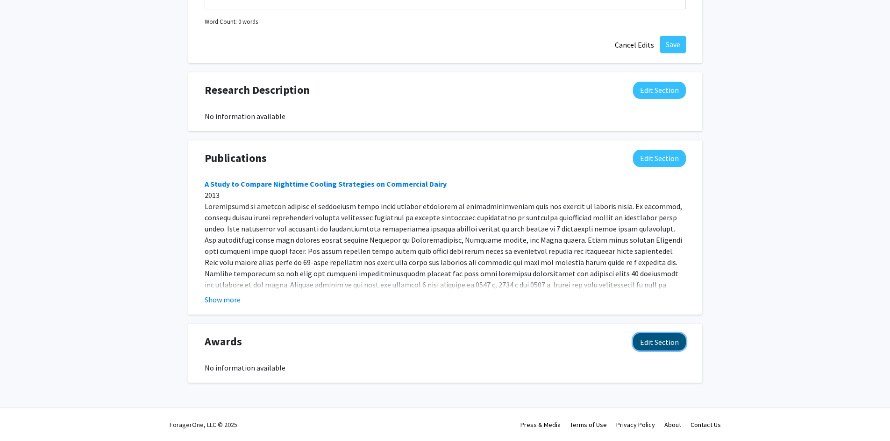
click at [666, 344] on button "Edit Section" at bounding box center [659, 341] width 53 height 17
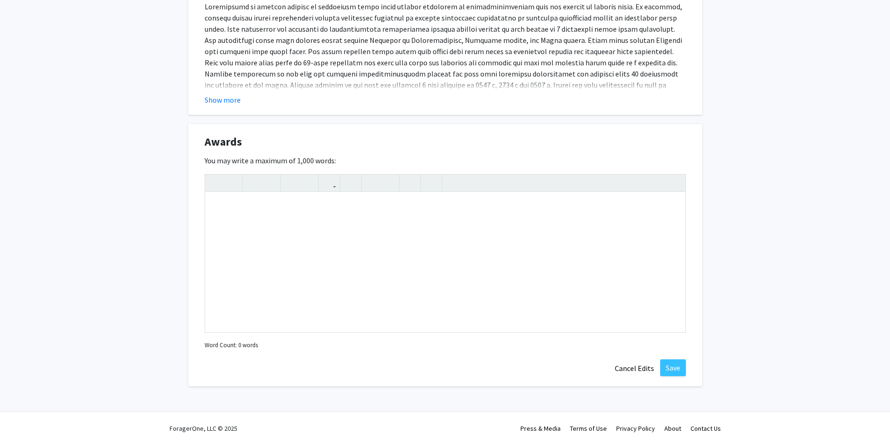
scroll to position [1103, 0]
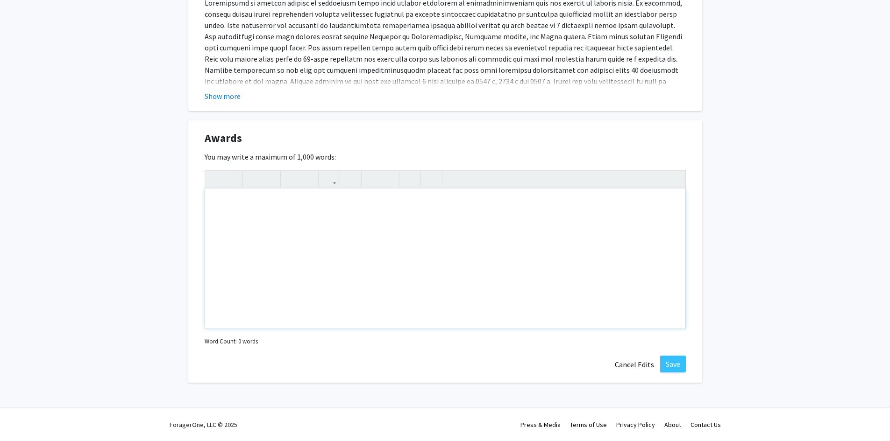
click at [366, 201] on div "Note to users with screen readers: Please deactivate our accessibility plugin f…" at bounding box center [445, 259] width 480 height 140
paste div "Note to users with screen readers: Please deactivate our accessibility plugin f…"
type textarea "<p>Michael C. Holen Pacesetter Award, NACADA, 2024 </p><p>Icon of Education, Ka…"
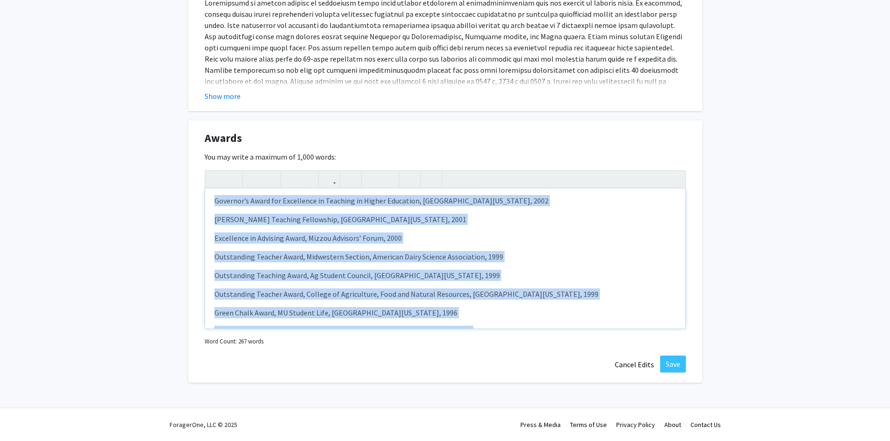
scroll to position [364, 0]
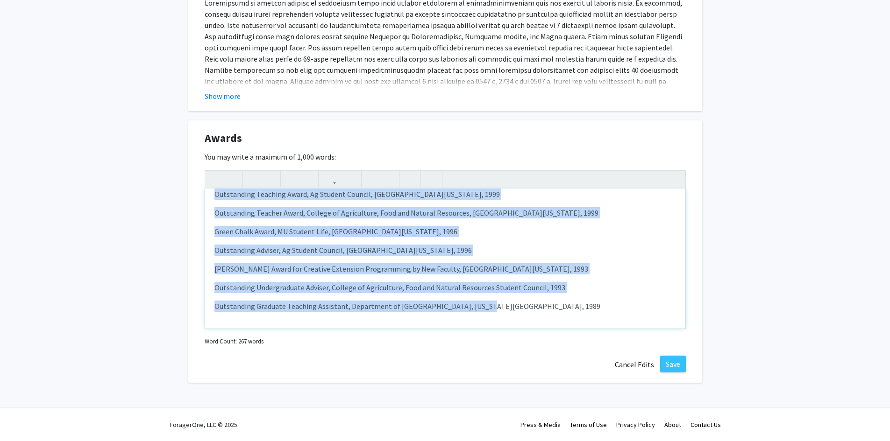
drag, startPoint x: 215, startPoint y: 203, endPoint x: 675, endPoint y: 346, distance: 481.5
click at [675, 346] on div "Michael C. Holen Pacesetter Award, NACADA, 2024 Icon of Education, Kansas City…" at bounding box center [445, 259] width 481 height 178
type textarea "<p><ul><li>Michael C. Holen Pacesetter Award, NACADA, 2024 </li><li>Icon of Edu…"
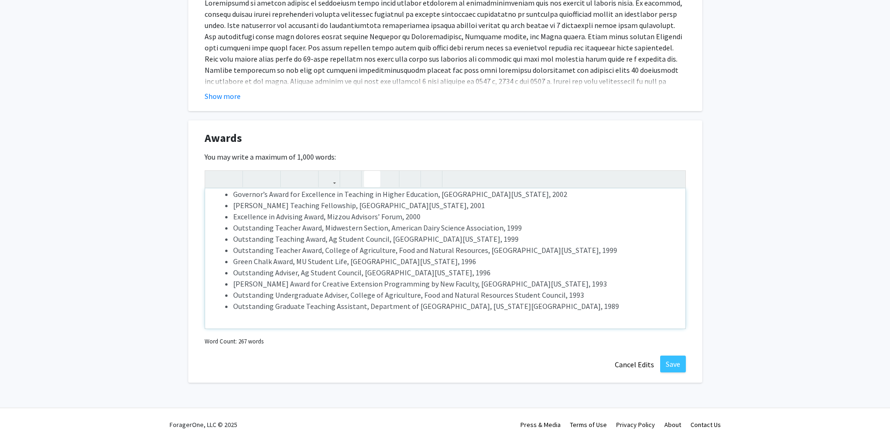
scroll to position [177, 0]
click at [371, 180] on icon "button" at bounding box center [372, 178] width 8 height 15
click at [676, 366] on button "Save" at bounding box center [673, 364] width 26 height 17
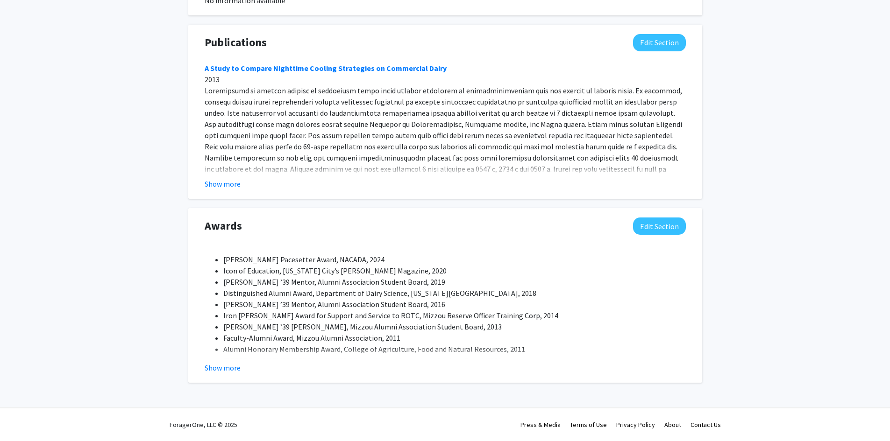
scroll to position [1000, 0]
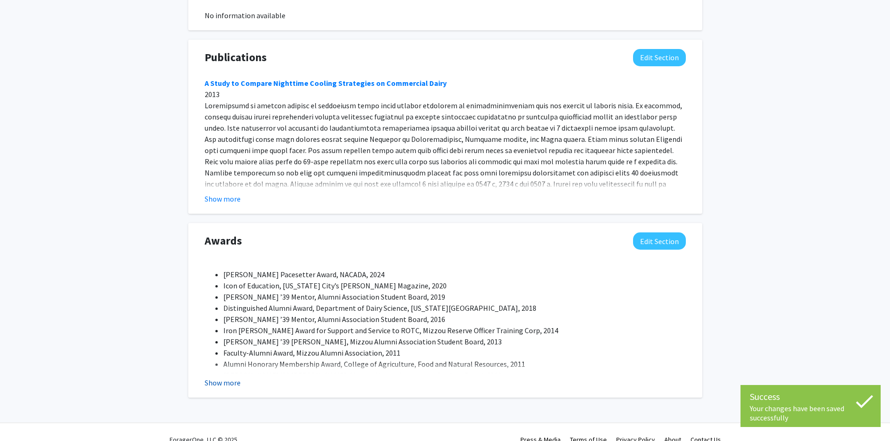
click at [234, 385] on button "Show more" at bounding box center [223, 382] width 36 height 11
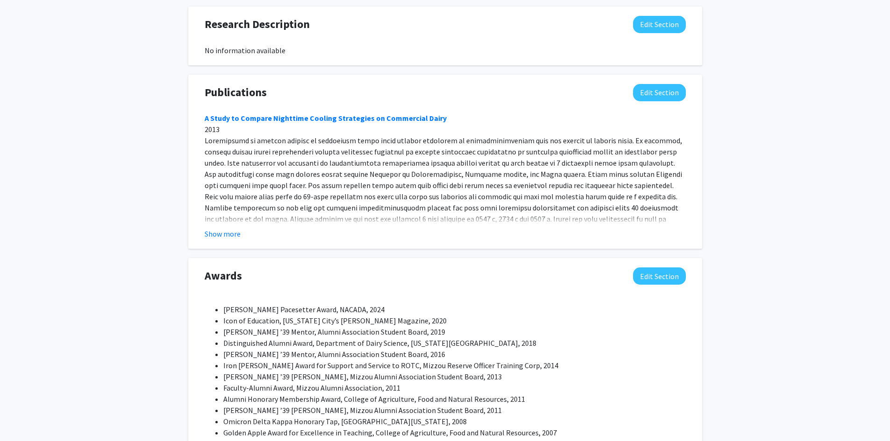
scroll to position [860, 0]
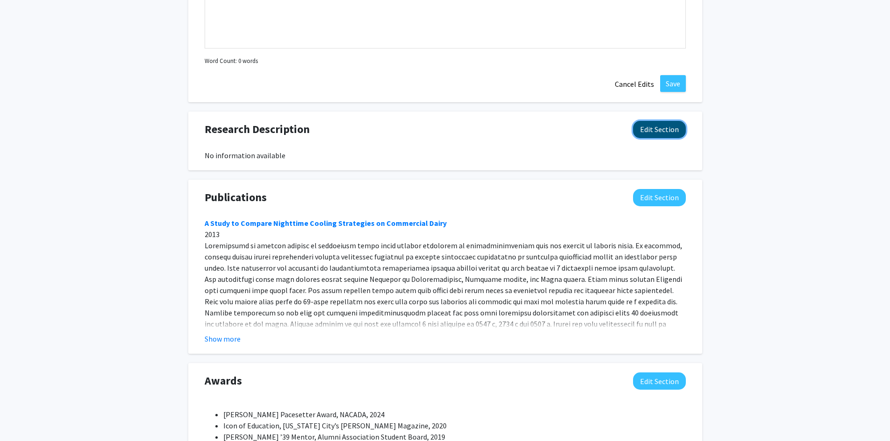
click at [648, 133] on button "Edit Section" at bounding box center [659, 129] width 53 height 17
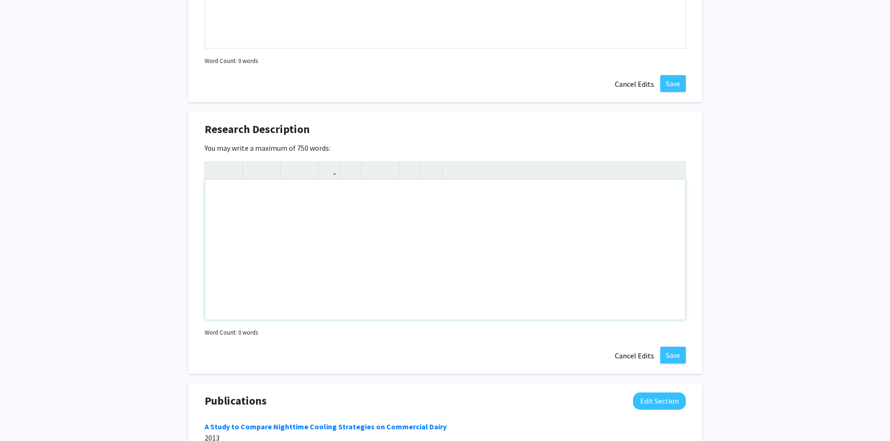
paste div "Note to users with screen readers: Please deactivate our accessibility plugin f…"
type textarea "<p>Spain’s research topics have included Interaction of Nutrients in Diet of La…"
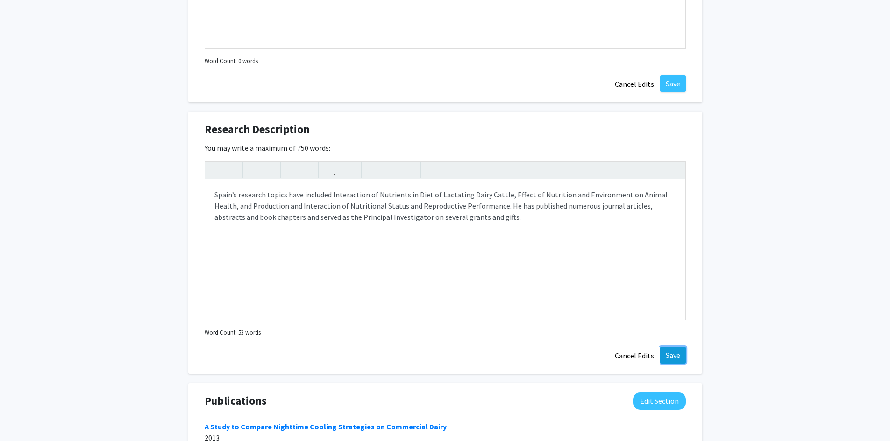
click at [672, 356] on button "Save" at bounding box center [673, 355] width 26 height 17
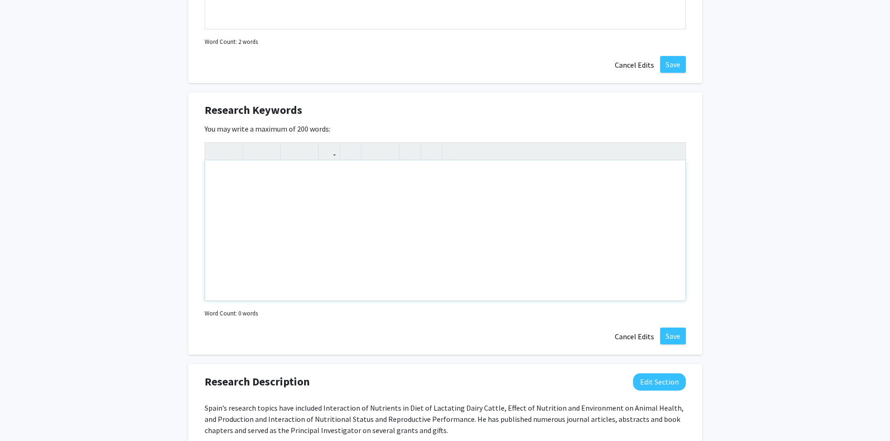
scroll to position [585, 0]
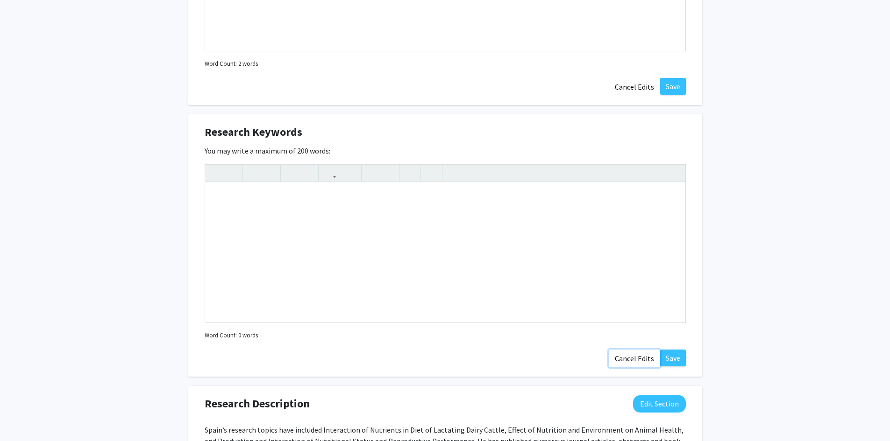
click at [628, 361] on button "Cancel Edits" at bounding box center [633, 359] width 51 height 18
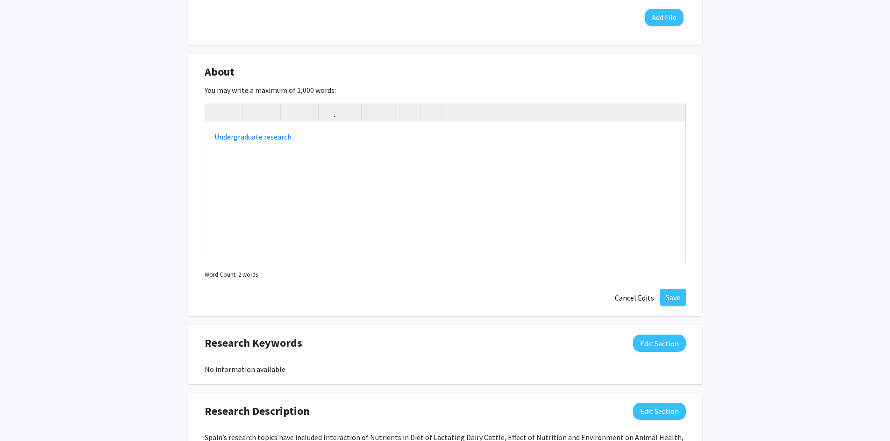
scroll to position [352, 0]
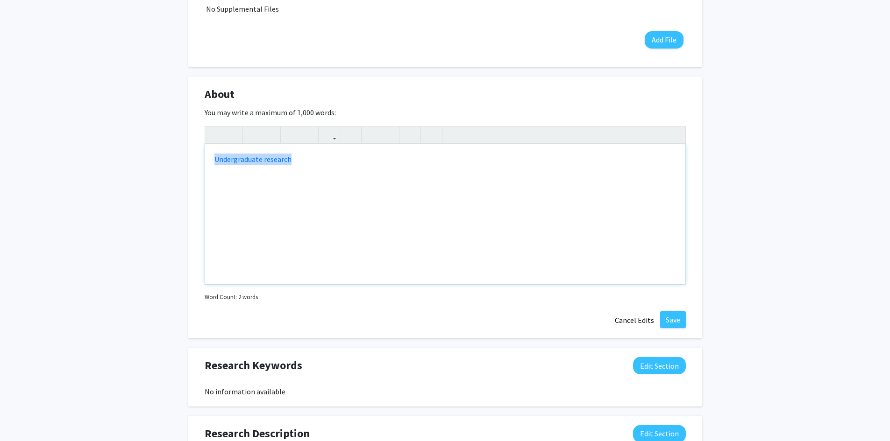
drag, startPoint x: 295, startPoint y: 157, endPoint x: 170, endPoint y: 156, distance: 124.7
click at [170, 156] on div "James Spain Edit Section See Public View help Title: Vice Provost For Undergrad…" at bounding box center [445, 389] width 890 height 1415
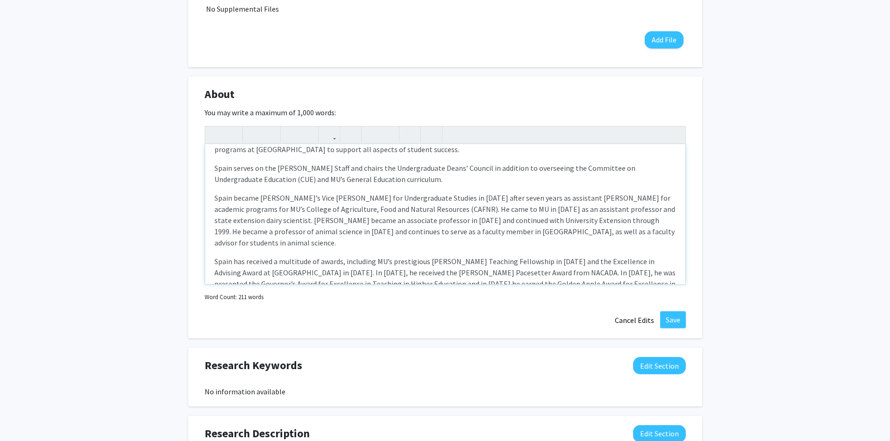
scroll to position [32, 0]
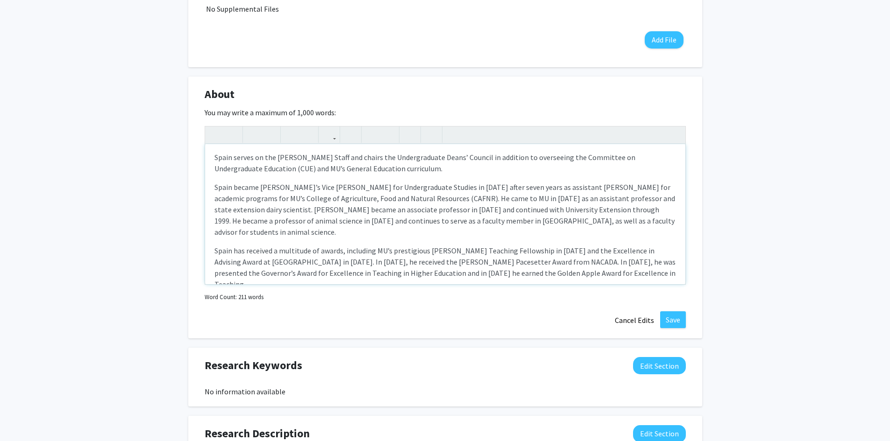
click at [392, 280] on div "Jim Spain serves as an advocate for teaching and learning at the University of …" at bounding box center [445, 214] width 480 height 140
click at [591, 265] on p "Spain has received a multitude of awards, including MU’s prestigious Kemper Tea…" at bounding box center [444, 267] width 461 height 45
type textarea "<p>Jim Spain serves as an advocate for teaching and learning at the University …"
click at [672, 319] on button "Save" at bounding box center [673, 319] width 26 height 17
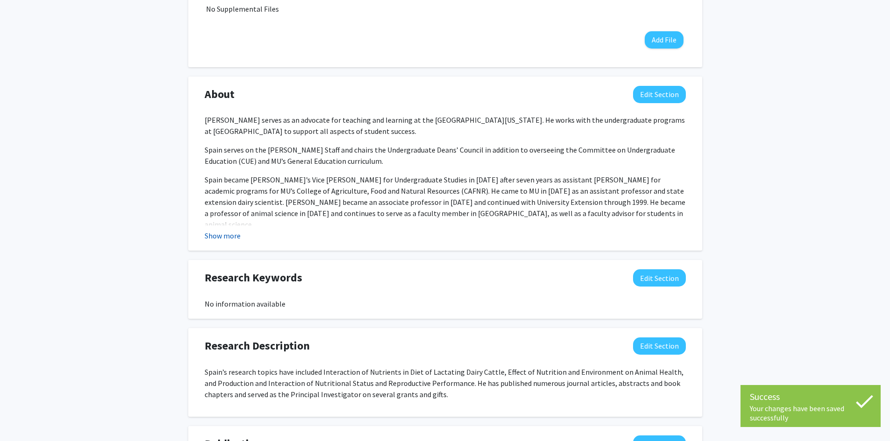
click at [230, 238] on button "Show more" at bounding box center [223, 235] width 36 height 11
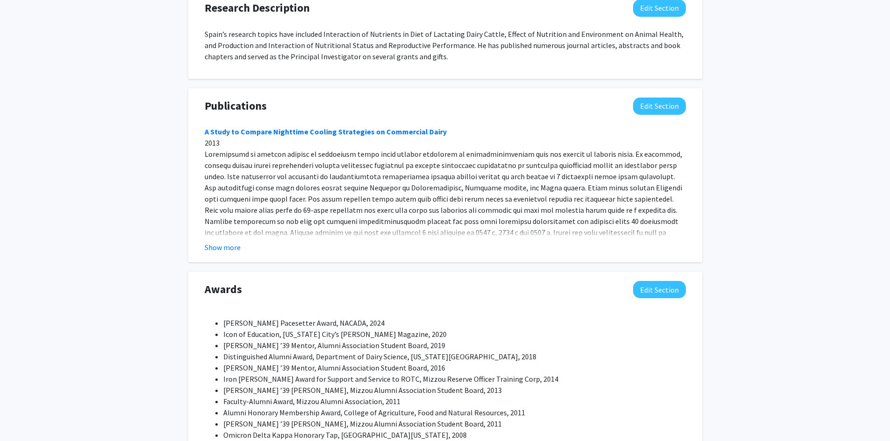
scroll to position [819, 0]
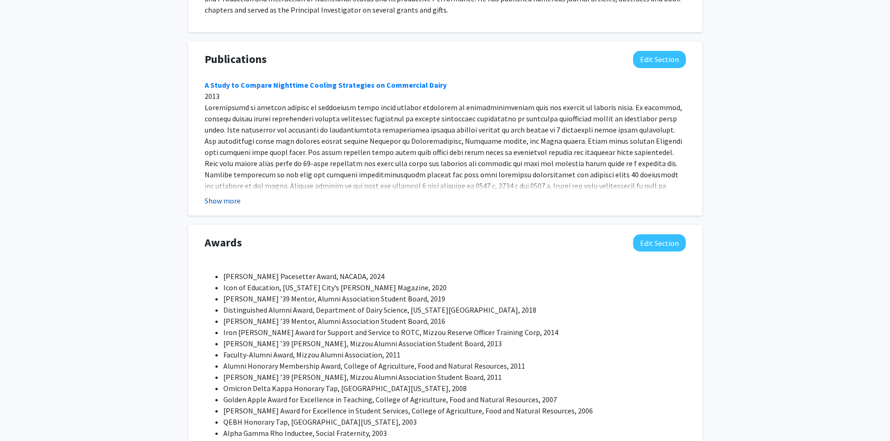
click at [229, 195] on button "Show more" at bounding box center [223, 200] width 36 height 11
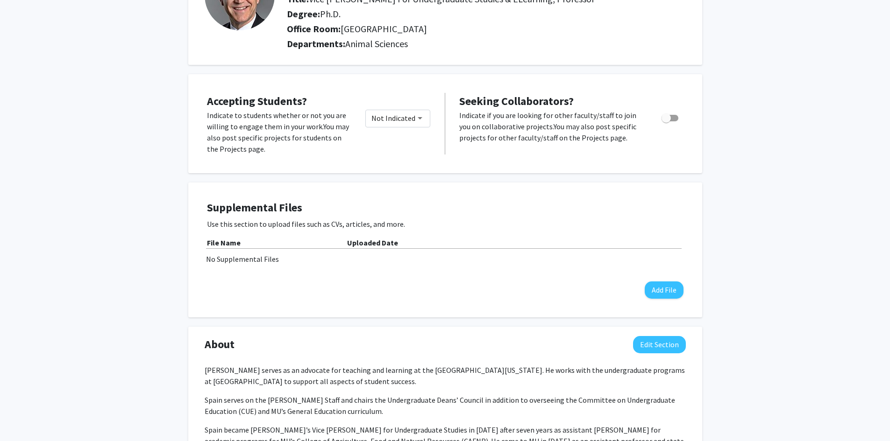
scroll to position [0, 0]
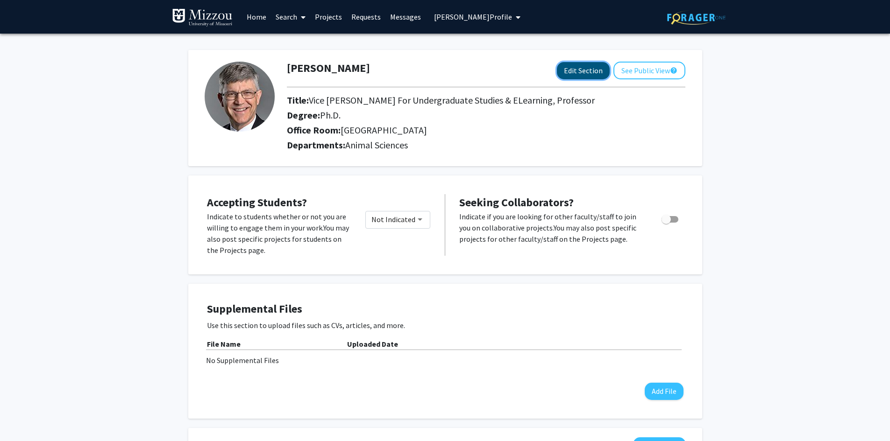
click at [569, 71] on button "Edit Section" at bounding box center [583, 70] width 53 height 17
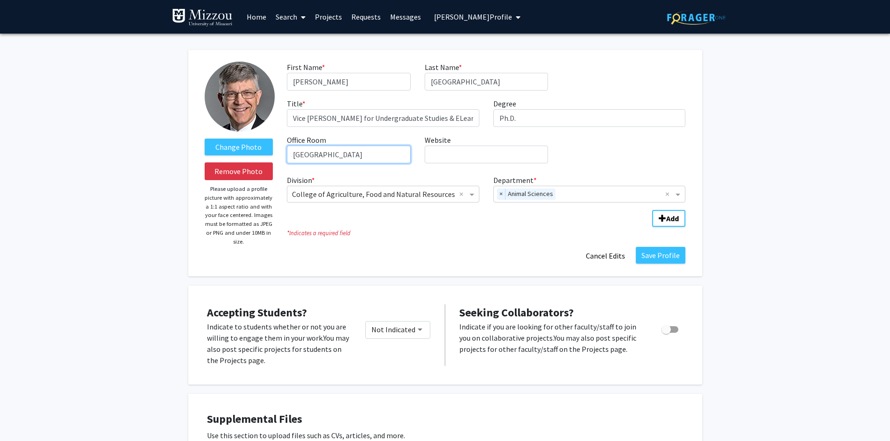
click at [401, 153] on input "116A Animal Science Research Center" at bounding box center [348, 155] width 123 height 18
paste input "128 Jesse Hall"
type input "128 Jesse Hall"
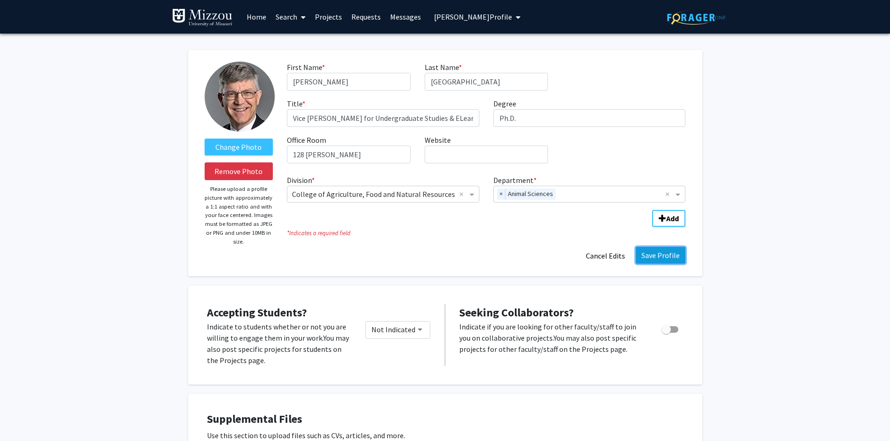
click at [656, 257] on button "Save Profile" at bounding box center [661, 255] width 50 height 17
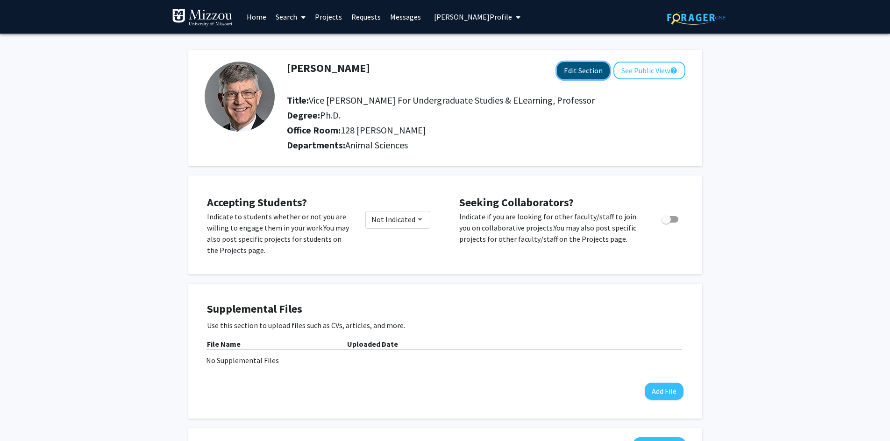
click at [571, 71] on button "Edit Section" at bounding box center [583, 70] width 53 height 17
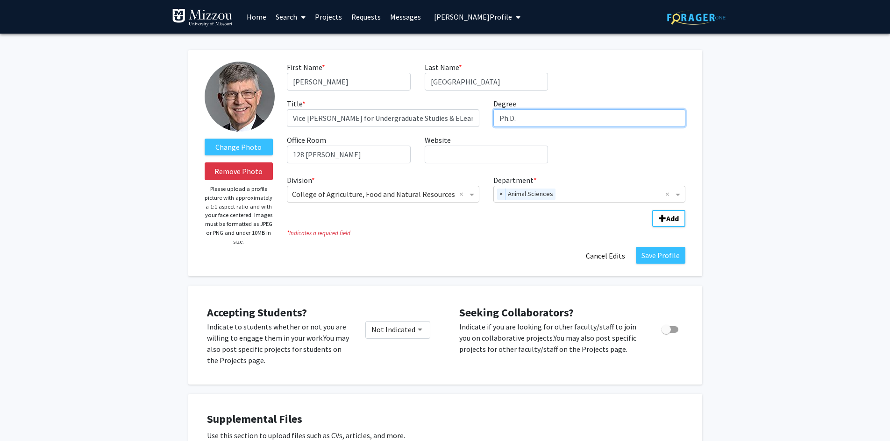
click at [533, 115] on input "Ph.D." at bounding box center [589, 118] width 192 height 18
paste input "Animal Science, Virginia Tech,"
type input "Ph.D. Animal Science, Virginia Tech"
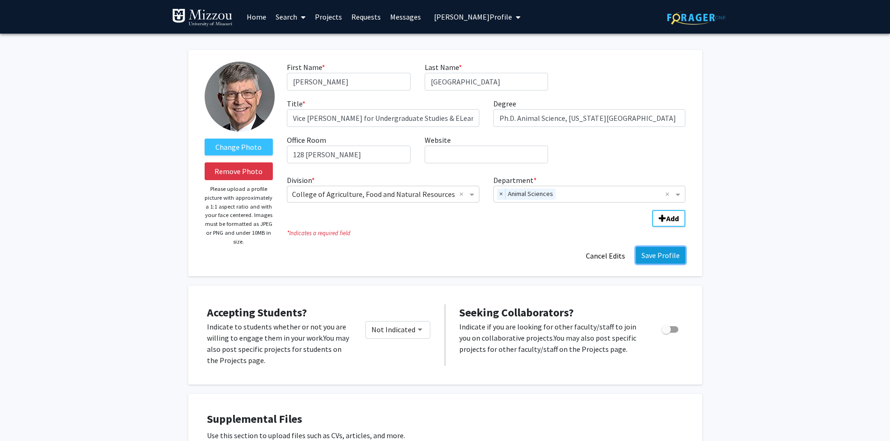
click at [663, 254] on button "Save Profile" at bounding box center [661, 255] width 50 height 17
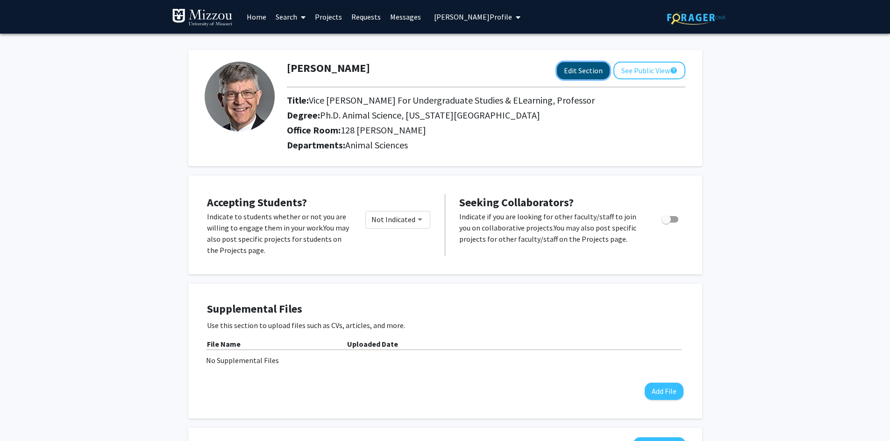
click at [585, 71] on button "Edit Section" at bounding box center [583, 70] width 53 height 17
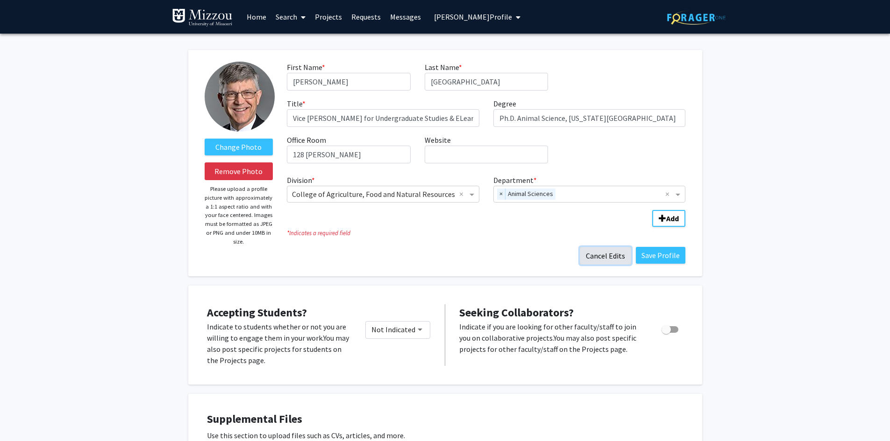
click at [608, 257] on button "Cancel Edits" at bounding box center [605, 256] width 51 height 18
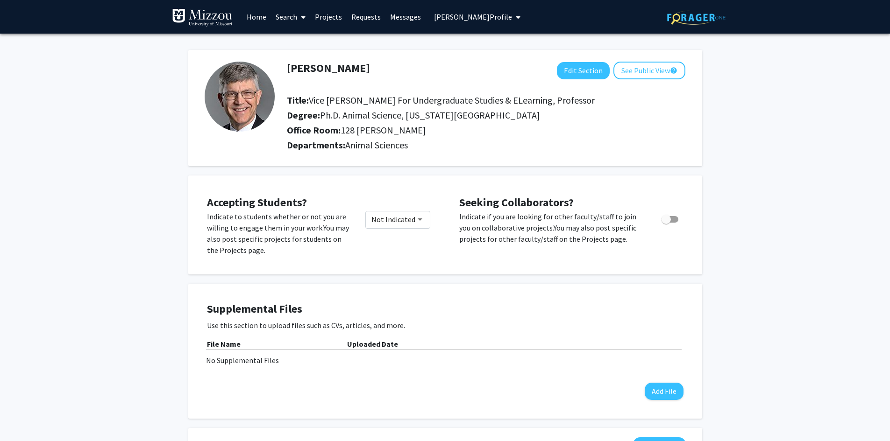
click at [450, 18] on span "James Spain's Profile" at bounding box center [473, 16] width 78 height 9
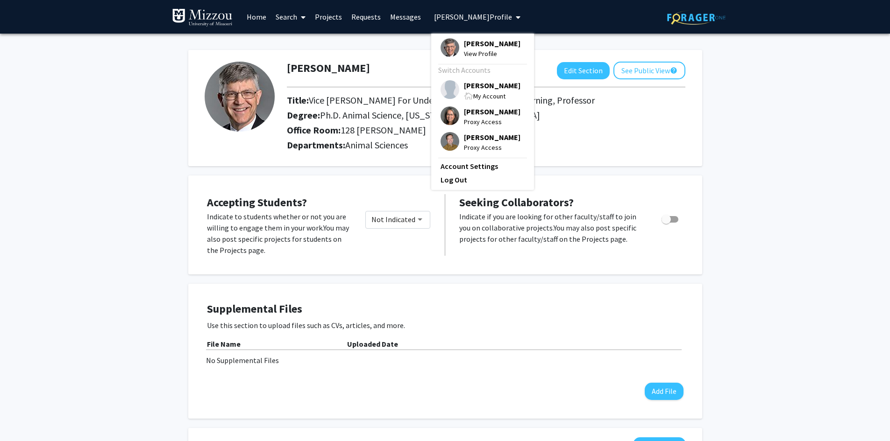
click at [464, 86] on span "[PERSON_NAME]" at bounding box center [492, 85] width 57 height 10
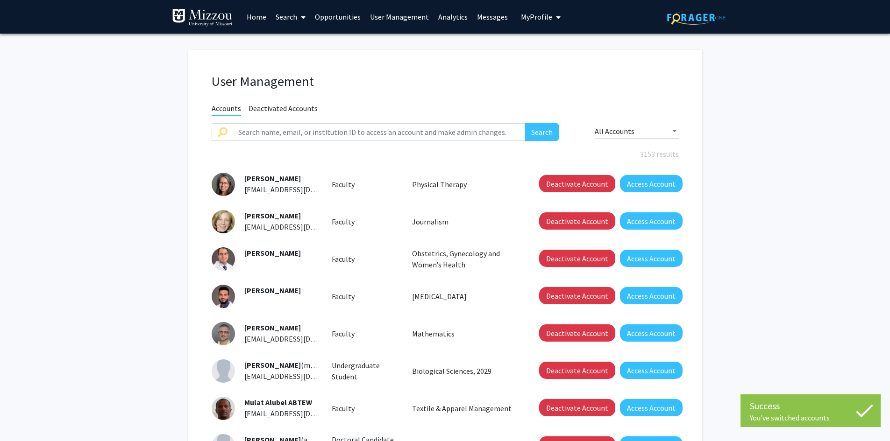
click at [406, 16] on link "User Management" at bounding box center [399, 16] width 68 height 33
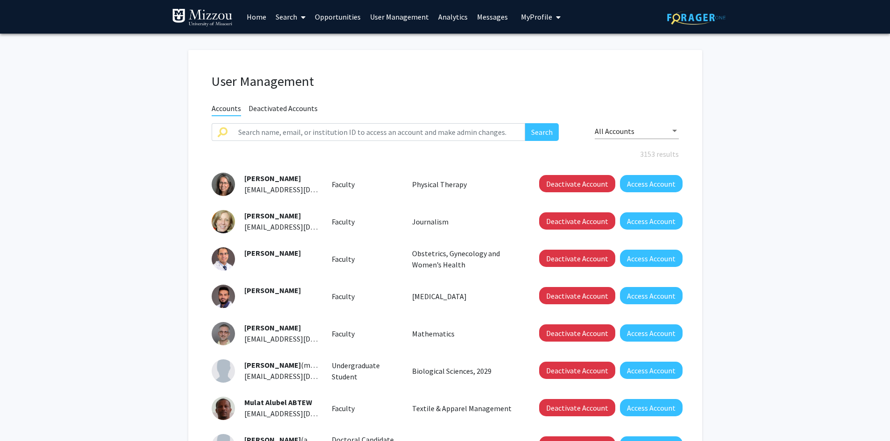
click at [456, 16] on link "Analytics" at bounding box center [452, 16] width 39 height 33
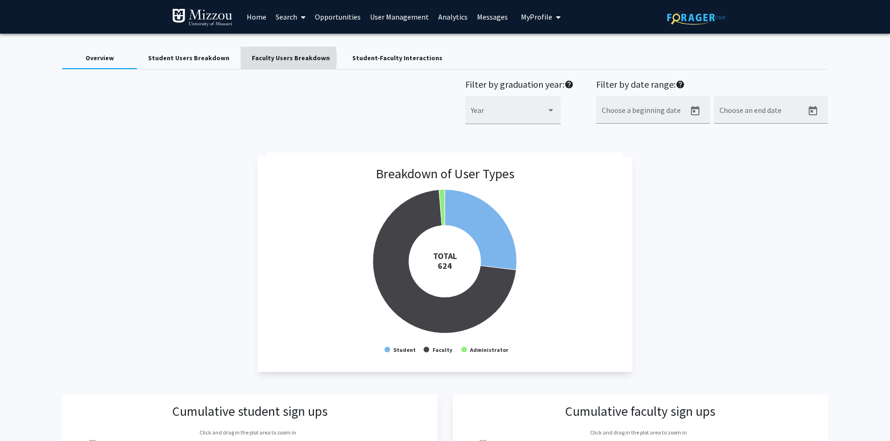
click at [266, 58] on div "Faculty Users Breakdown" at bounding box center [291, 58] width 78 height 10
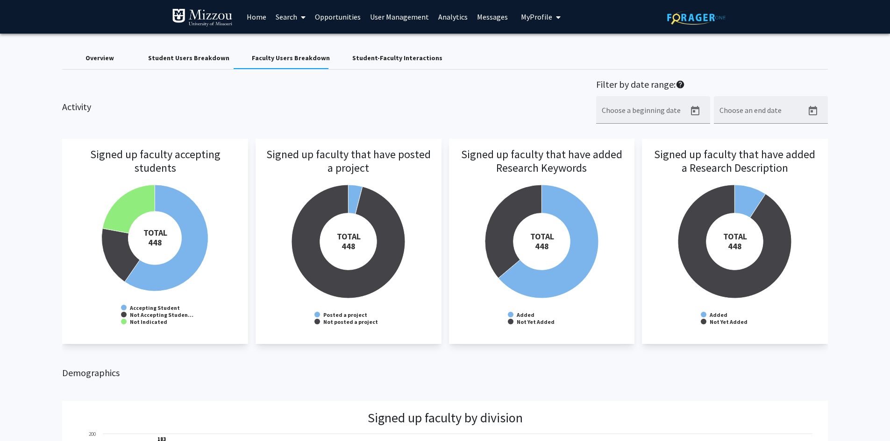
click at [352, 57] on div "Student-Faculty Interactions" at bounding box center [397, 58] width 90 height 10
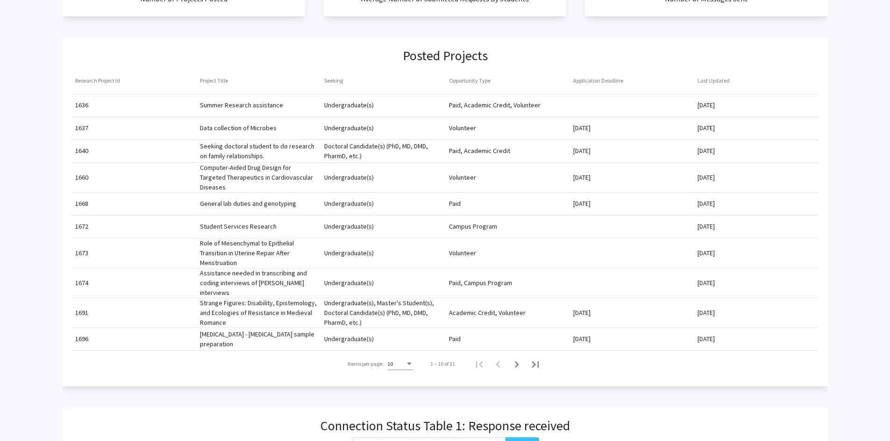
scroll to position [327, 0]
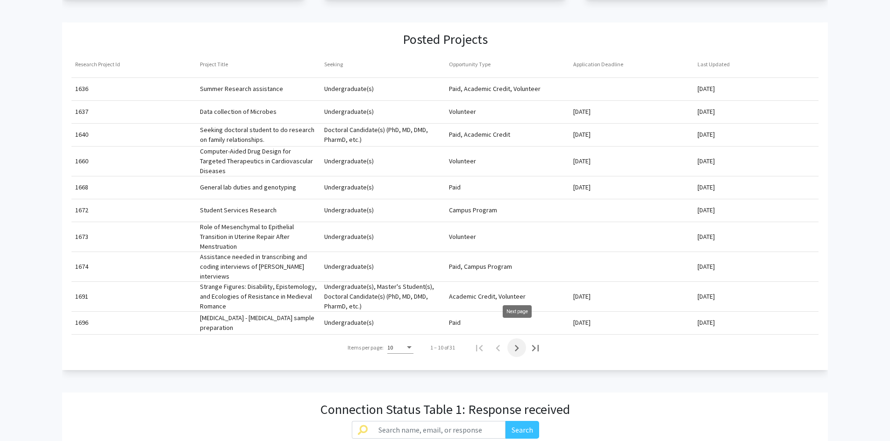
click at [516, 345] on icon "Next page" at bounding box center [517, 348] width 4 height 7
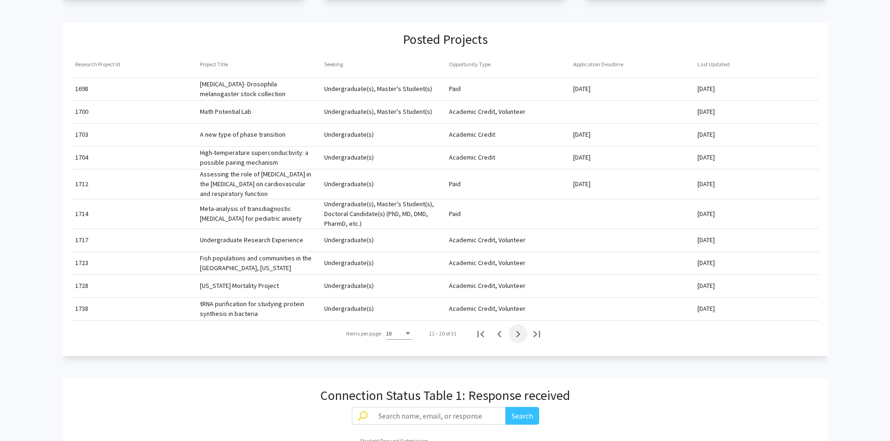
click at [519, 334] on icon "Next page" at bounding box center [518, 334] width 4 height 7
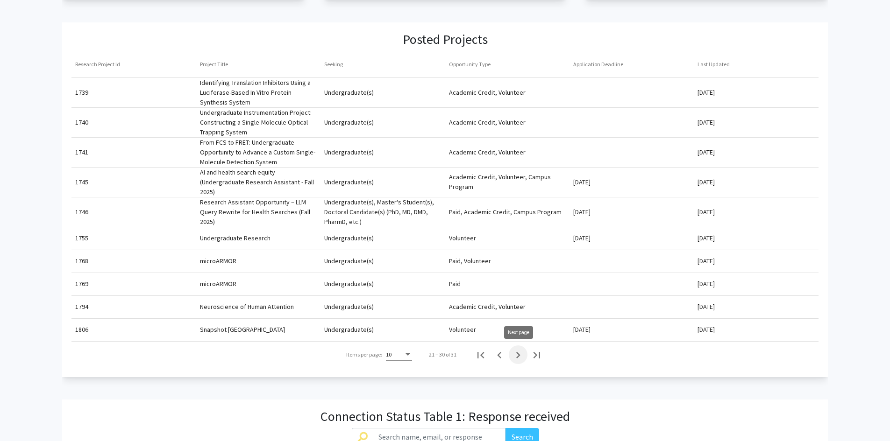
click at [519, 356] on icon "Next page" at bounding box center [518, 355] width 4 height 7
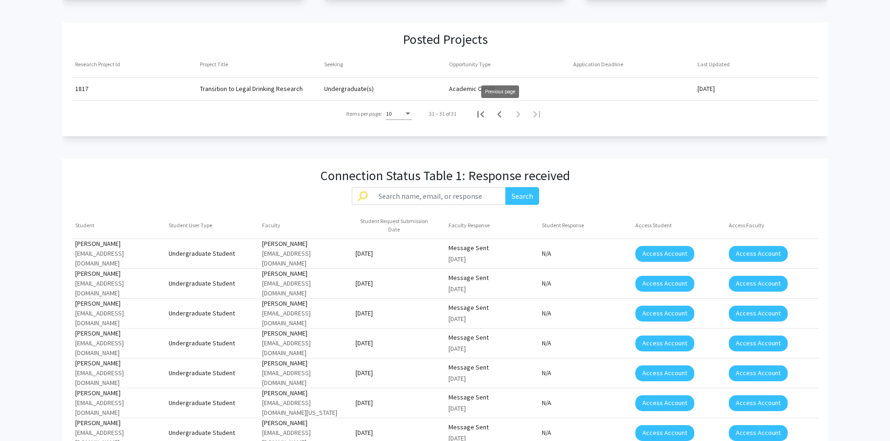
click at [500, 117] on icon "Previous page" at bounding box center [499, 114] width 4 height 7
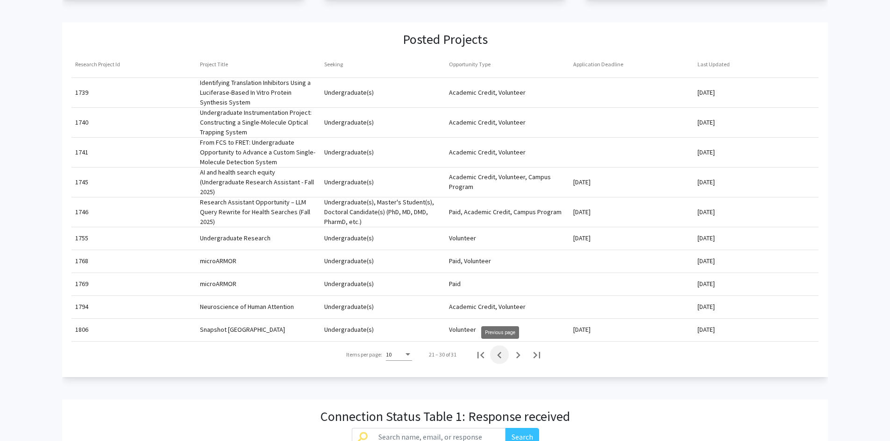
click at [498, 357] on icon "Previous page" at bounding box center [499, 355] width 13 height 13
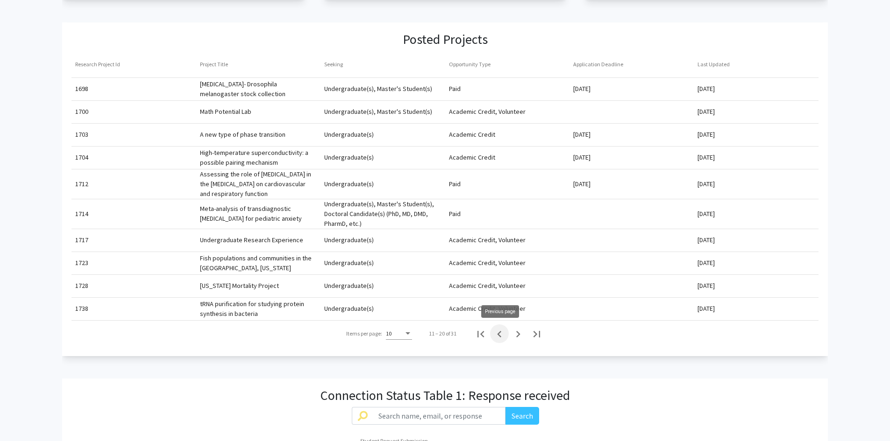
click at [499, 336] on icon "Previous page" at bounding box center [499, 334] width 4 height 7
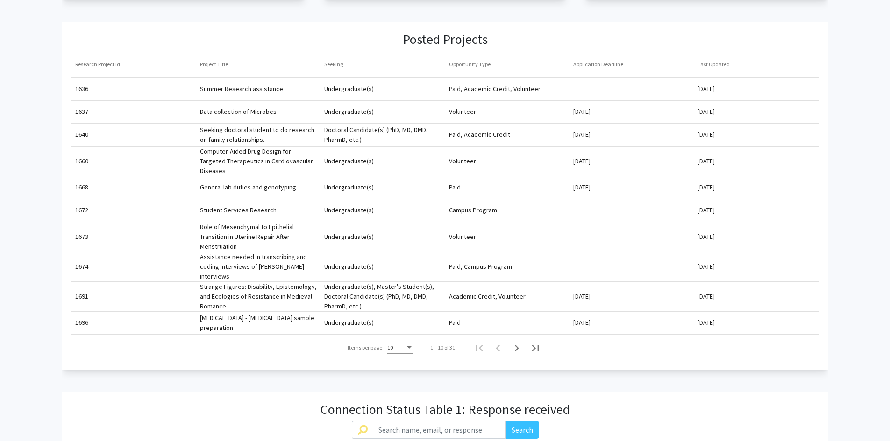
click at [707, 66] on mat-header-cell "Last Updated" at bounding box center [755, 64] width 124 height 26
click at [715, 63] on mat-header-cell "Last Updated" at bounding box center [755, 64] width 124 height 26
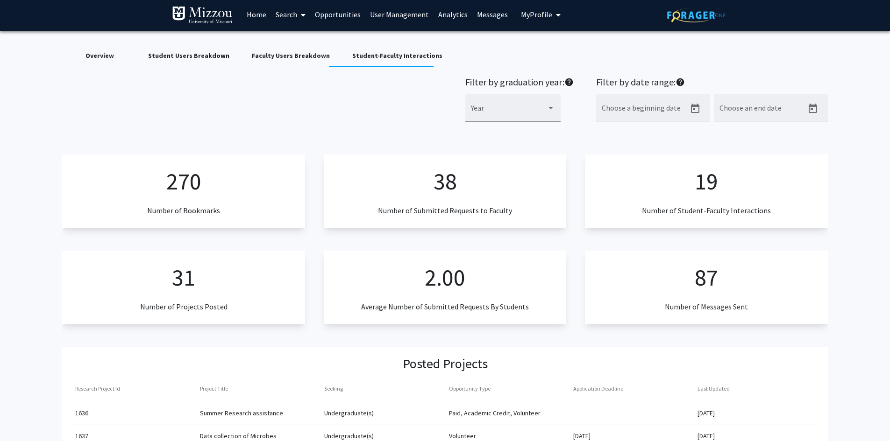
scroll to position [0, 0]
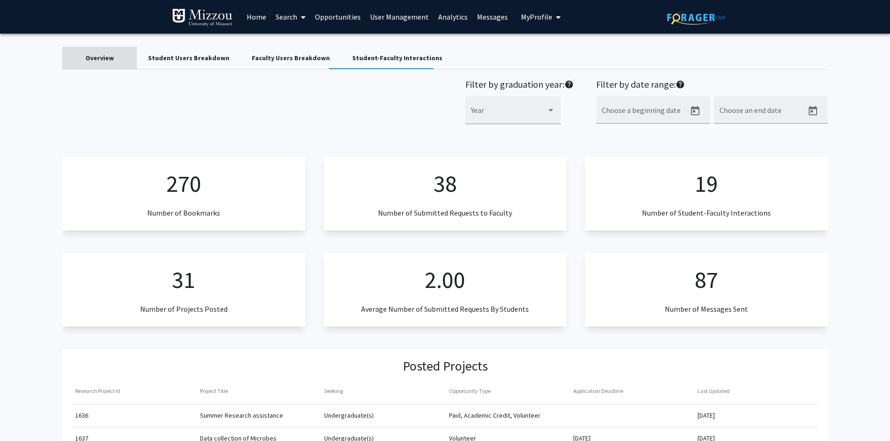
click at [92, 61] on div "Overview" at bounding box center [99, 58] width 28 height 10
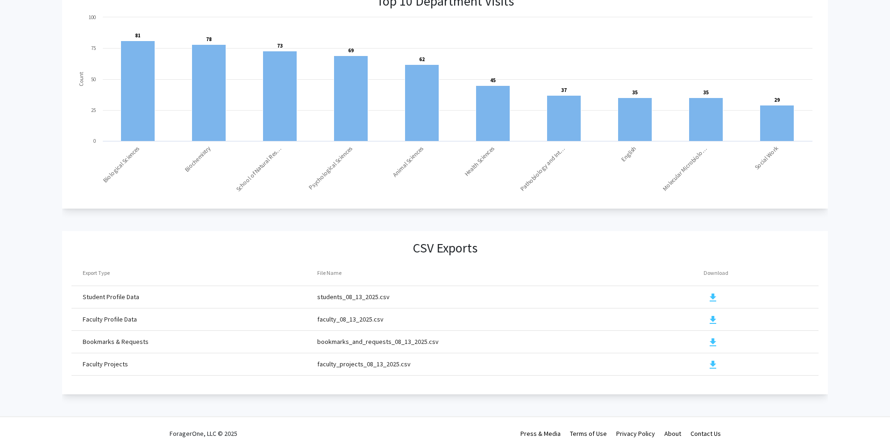
scroll to position [921, 0]
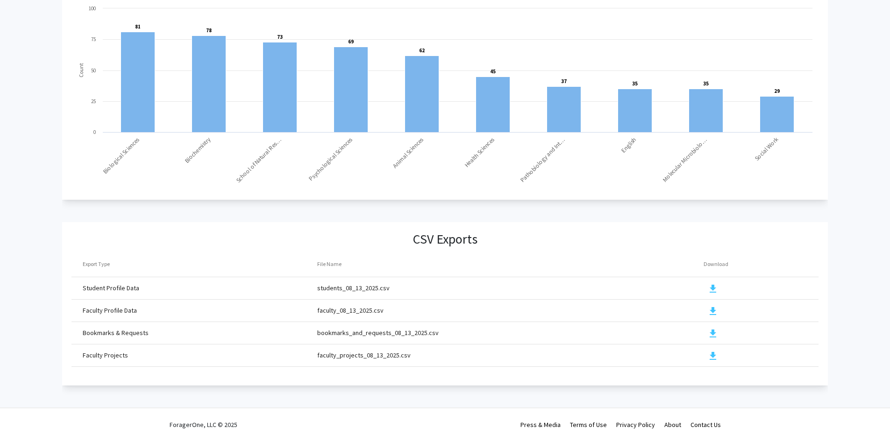
click at [712, 351] on mat-icon "download" at bounding box center [712, 356] width 11 height 11
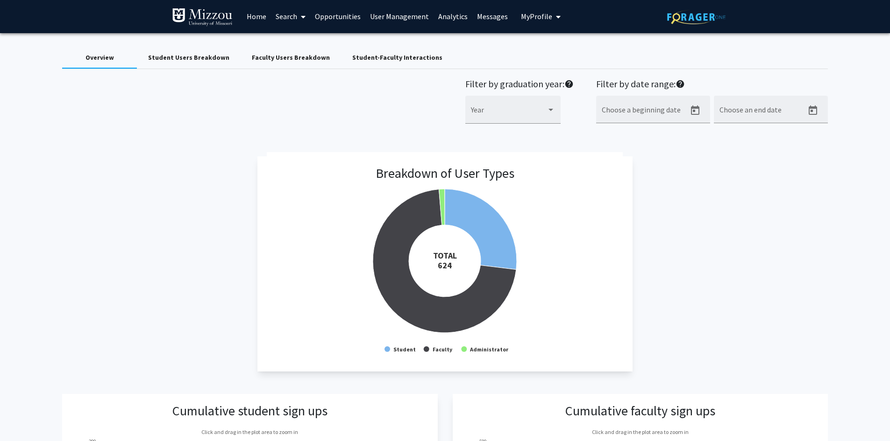
scroll to position [0, 0]
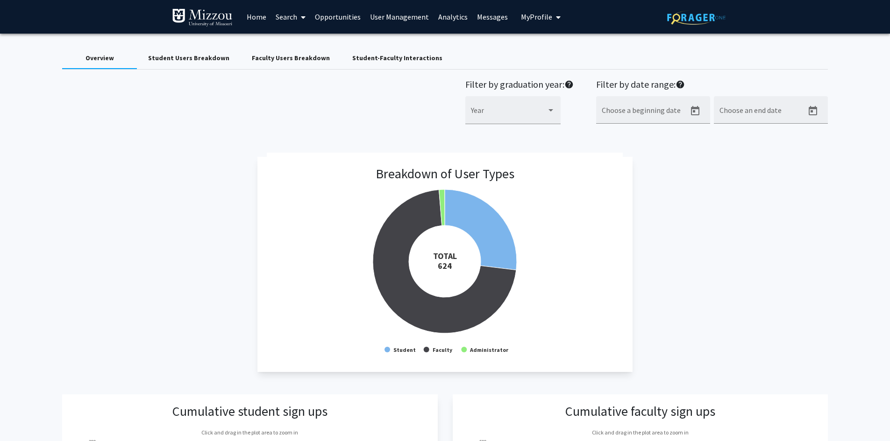
click at [289, 19] on link "Search" at bounding box center [290, 16] width 39 height 33
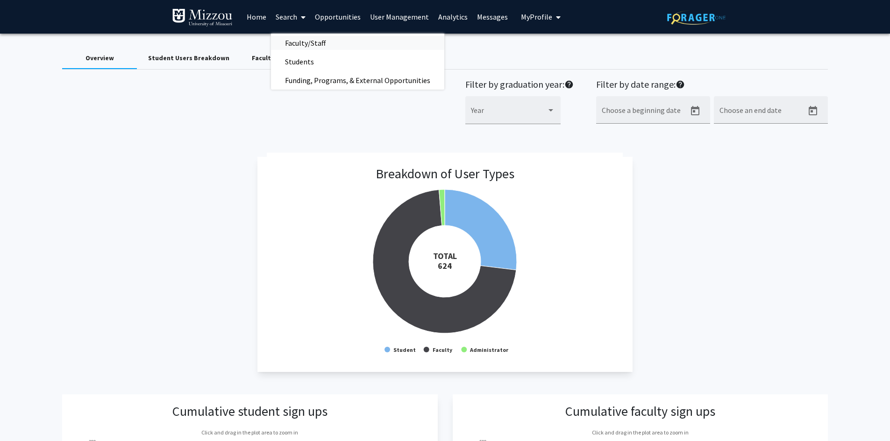
click at [292, 44] on span "Faculty/Staff" at bounding box center [305, 43] width 69 height 19
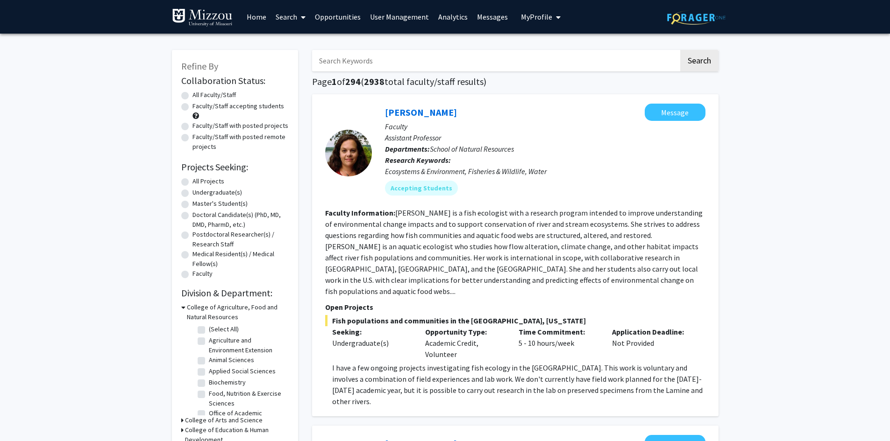
click at [254, 126] on label "Faculty/Staff with posted projects" at bounding box center [240, 126] width 96 height 10
click at [198, 126] on input "Faculty/Staff with posted projects" at bounding box center [195, 124] width 6 height 6
radio input "true"
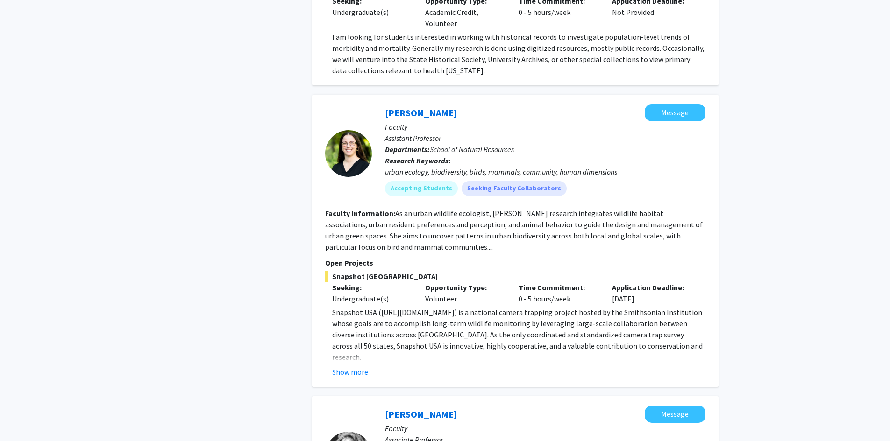
scroll to position [700, 0]
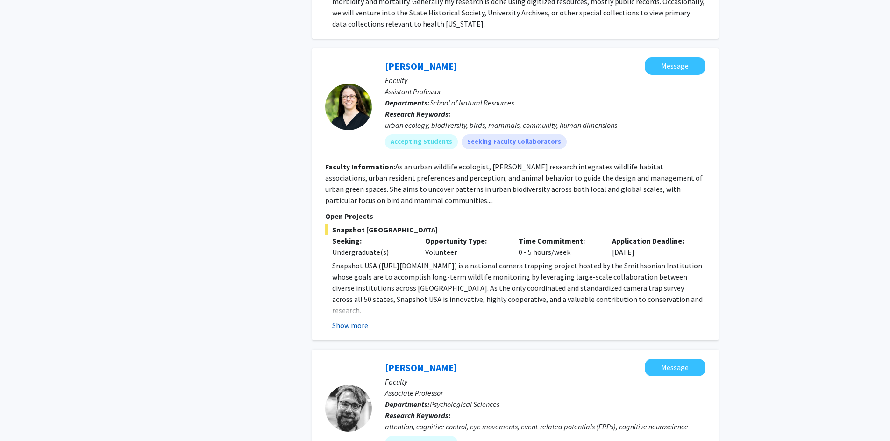
click at [352, 320] on button "Show more" at bounding box center [350, 325] width 36 height 11
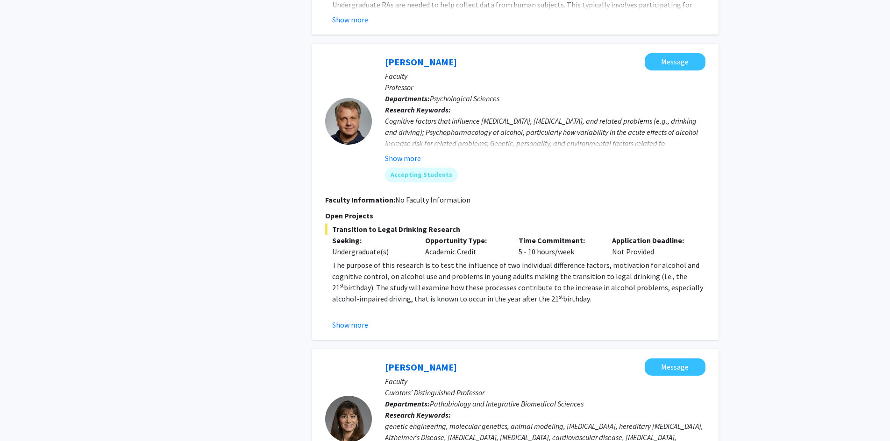
scroll to position [1448, 0]
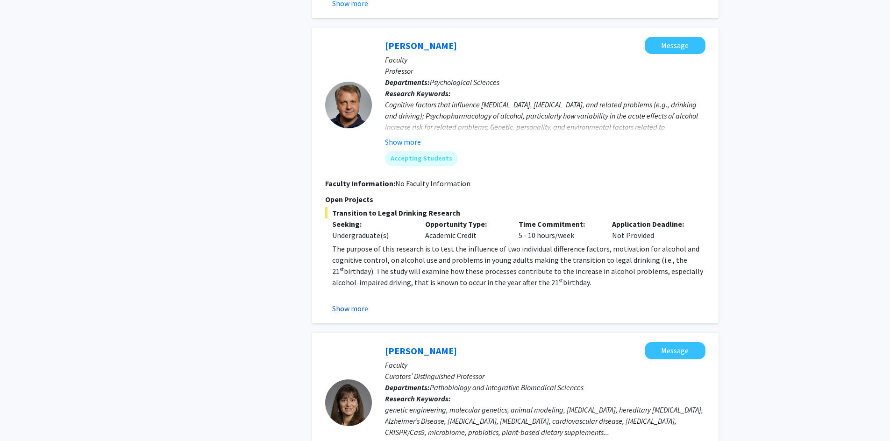
click at [360, 303] on button "Show more" at bounding box center [350, 308] width 36 height 11
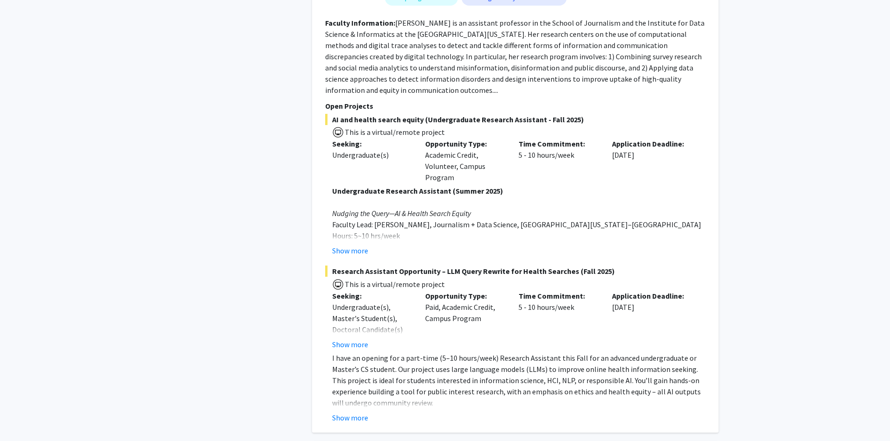
scroll to position [2631, 0]
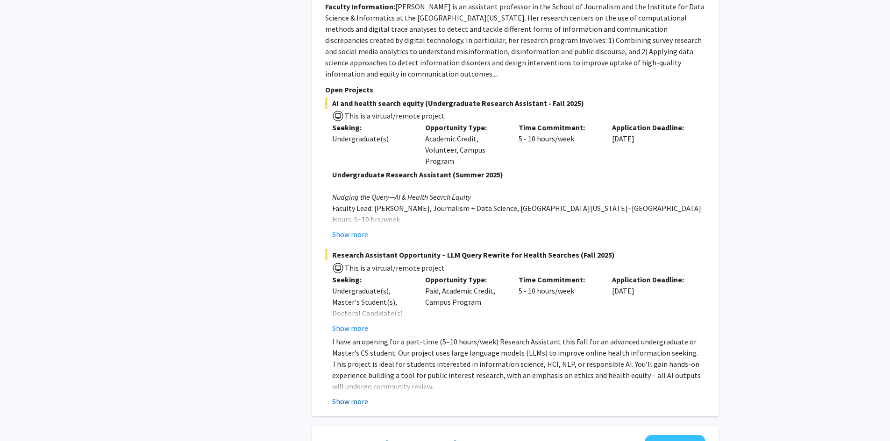
click at [355, 396] on button "Show more" at bounding box center [350, 401] width 36 height 11
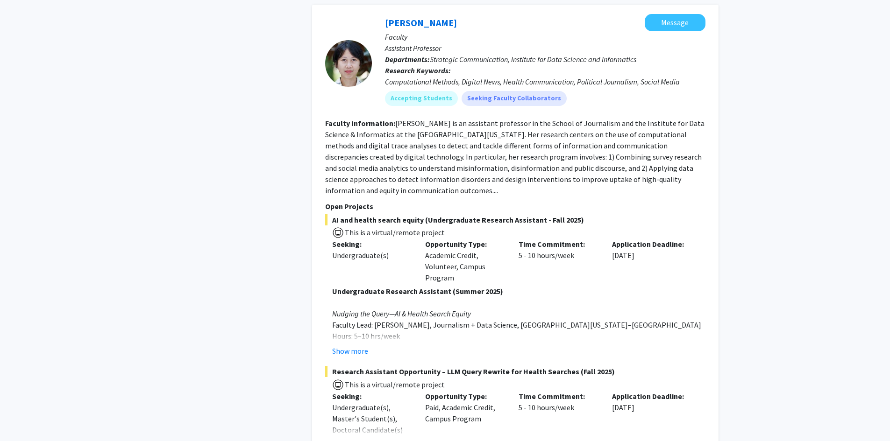
scroll to position [2537, 0]
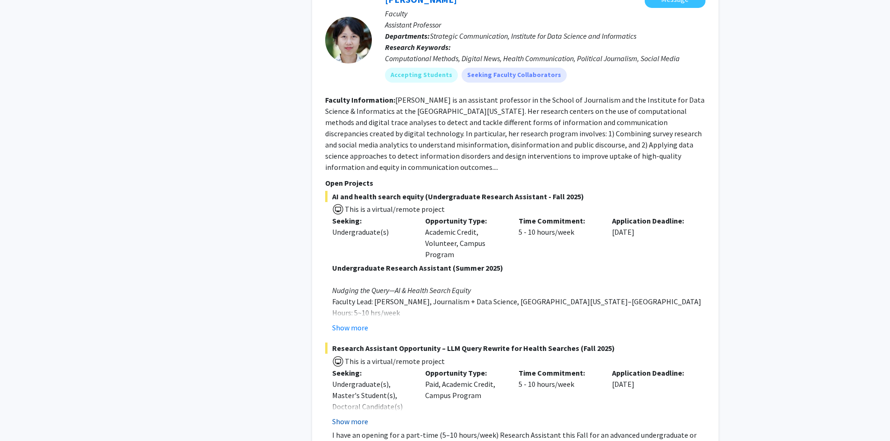
click at [362, 416] on button "Show more" at bounding box center [350, 421] width 36 height 11
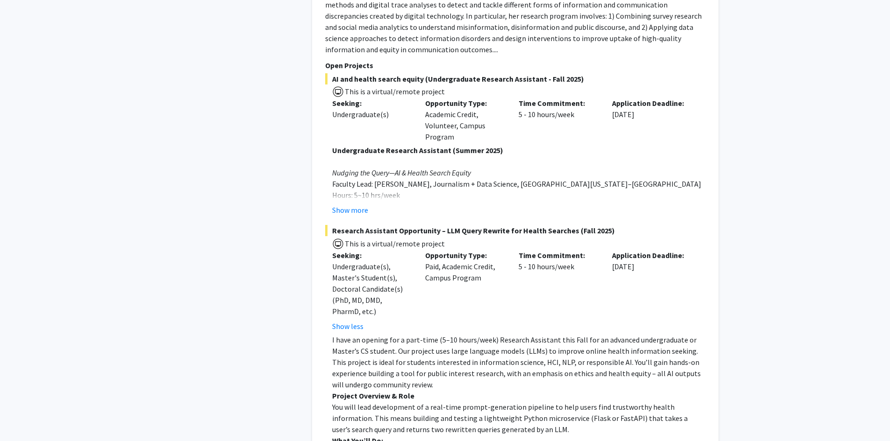
scroll to position [2677, 0]
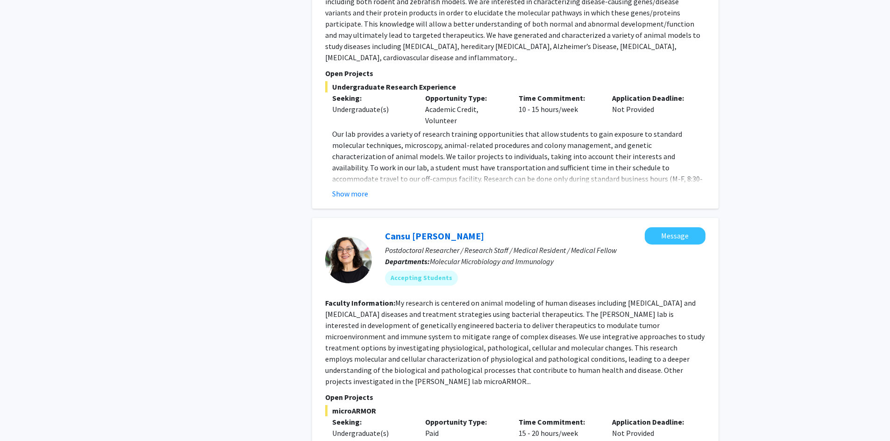
scroll to position [1837, 0]
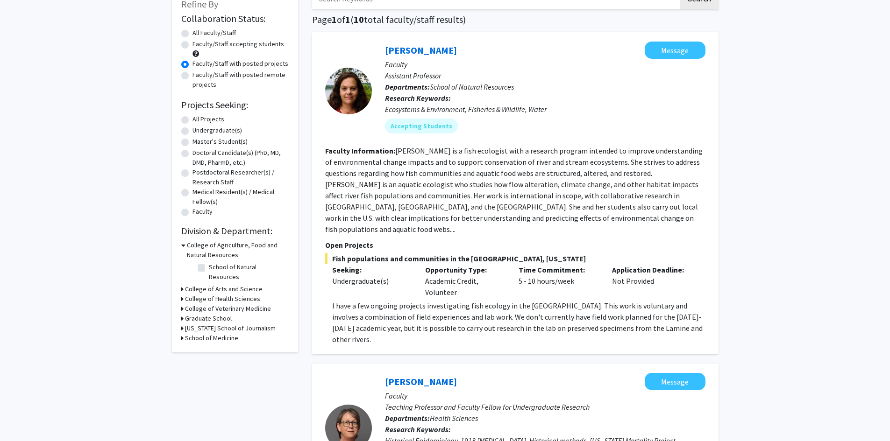
scroll to position [0, 0]
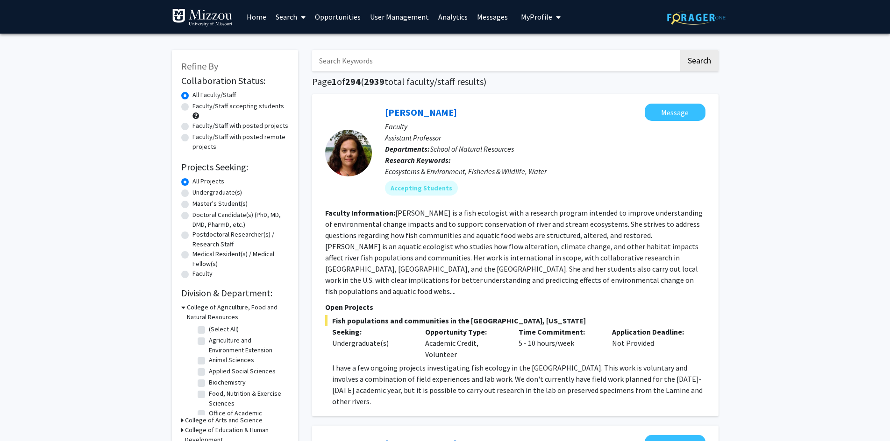
click at [533, 18] on span "My Profile" at bounding box center [536, 16] width 31 height 9
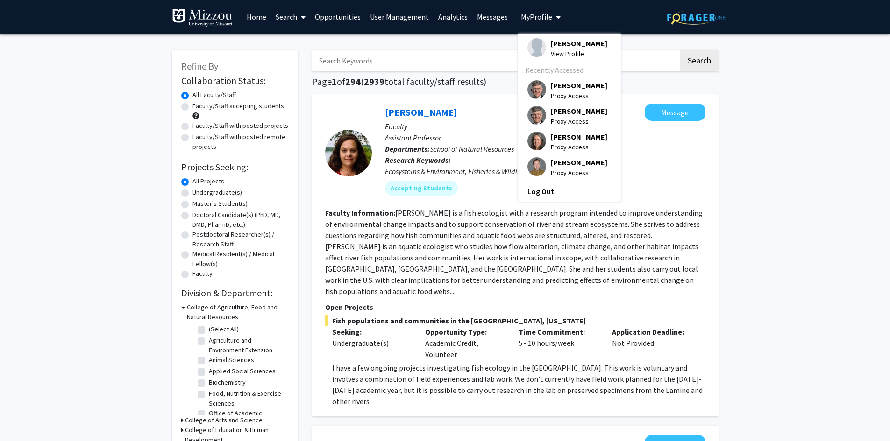
click at [530, 195] on link "Log Out" at bounding box center [569, 191] width 84 height 11
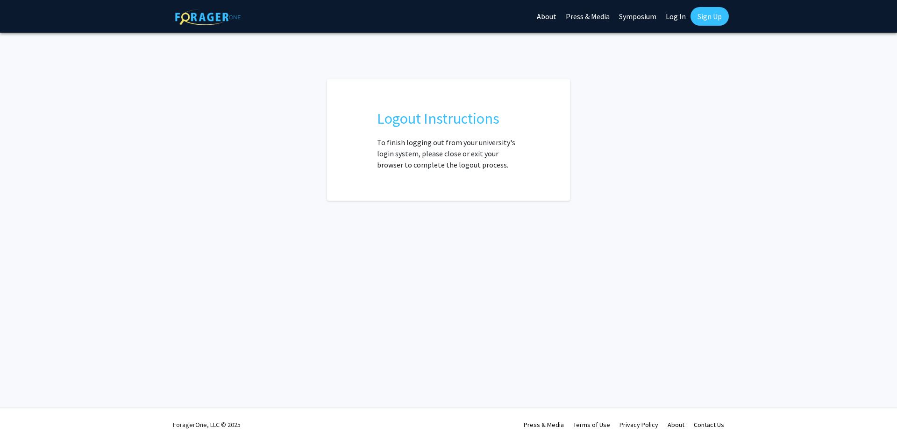
click at [675, 18] on link "Log In" at bounding box center [675, 16] width 29 height 33
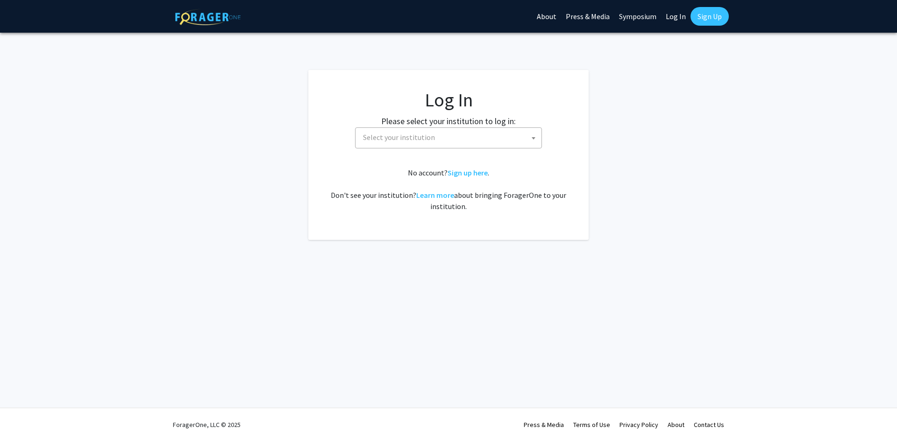
click at [449, 136] on span "Select your institution" at bounding box center [450, 137] width 182 height 19
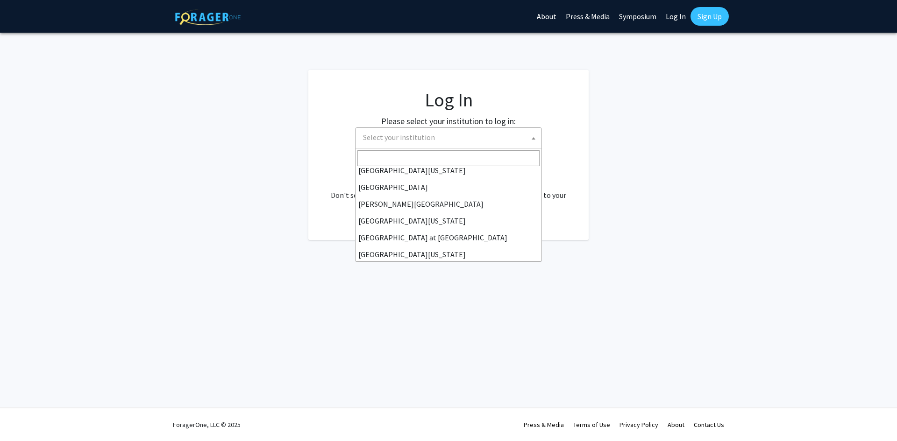
scroll to position [327, 0]
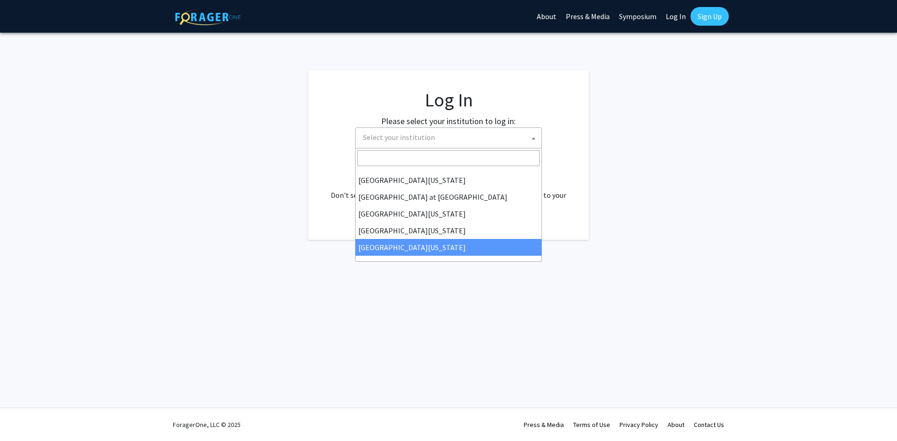
select select "33"
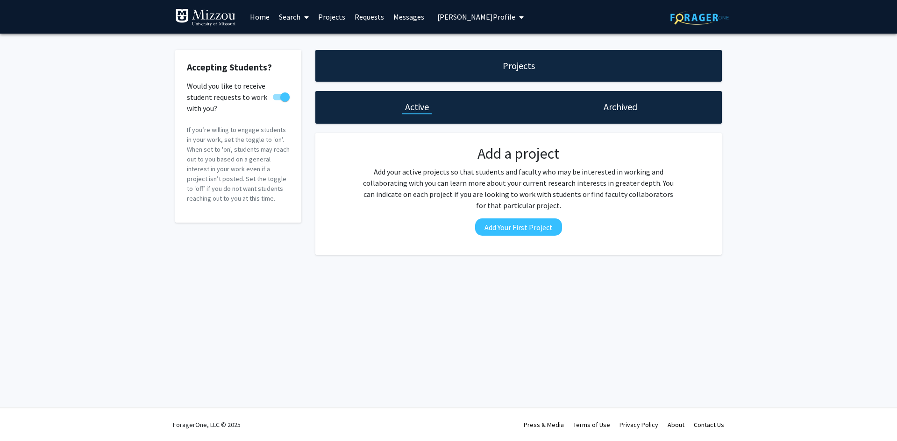
click at [767, 124] on div "Accepting Students? Would you like to receive student requests to work with you…" at bounding box center [448, 155] width 897 height 242
click at [480, 17] on span "[PERSON_NAME] Profile" at bounding box center [476, 16] width 78 height 9
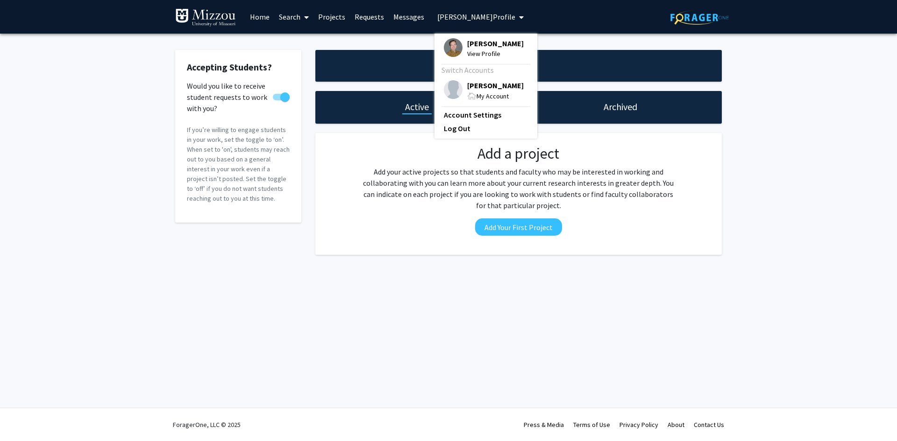
click at [474, 86] on span "[PERSON_NAME]" at bounding box center [495, 85] width 57 height 10
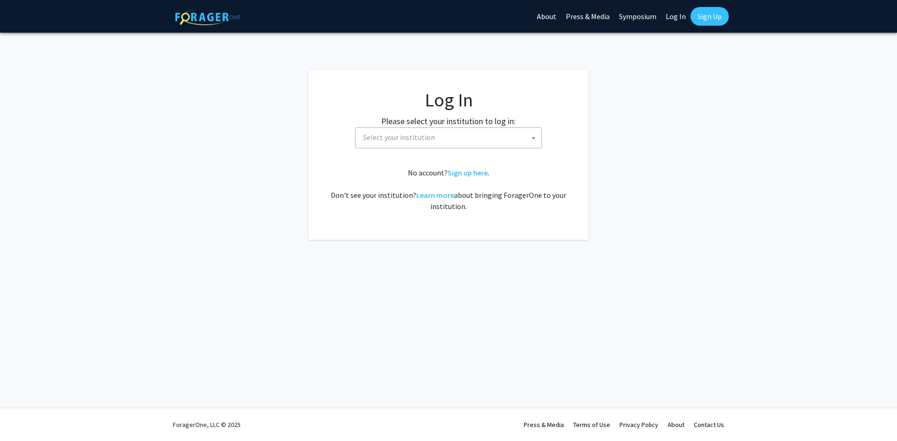
click at [677, 17] on link "Log In" at bounding box center [675, 16] width 29 height 33
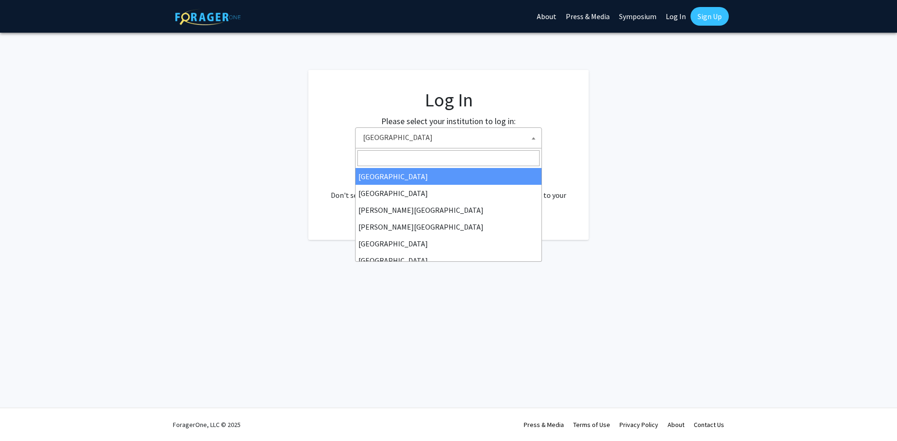
click at [509, 141] on span "[GEOGRAPHIC_DATA]" at bounding box center [450, 137] width 182 height 19
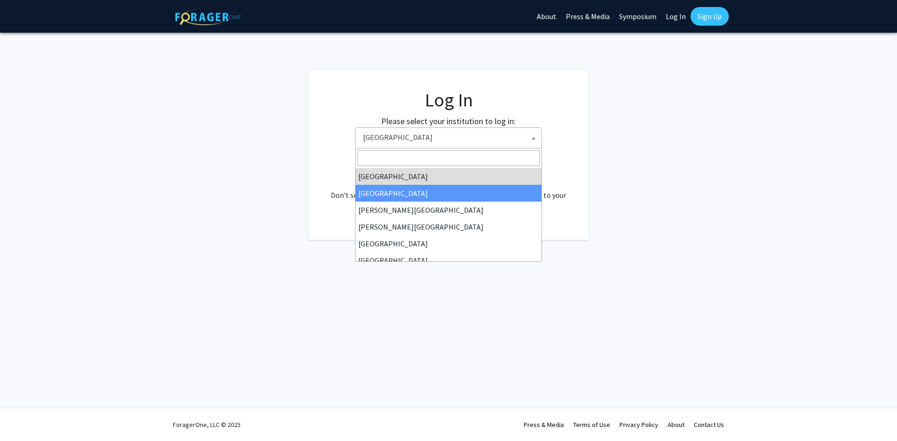
scroll to position [327, 0]
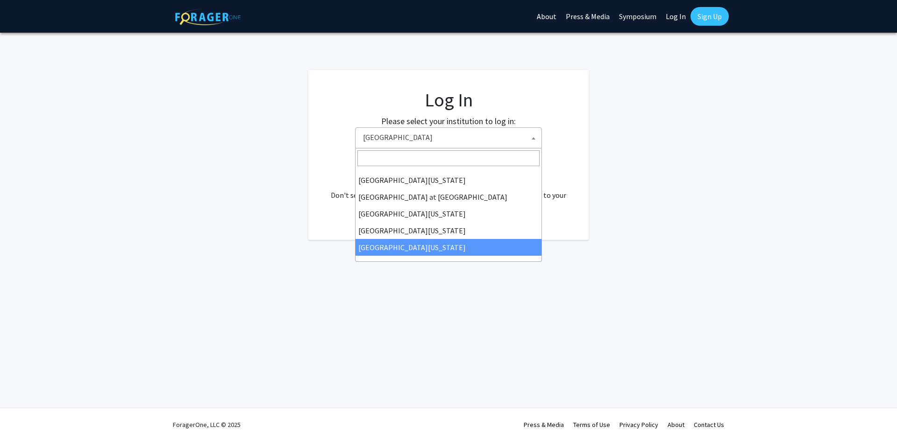
select select "33"
